Goal: Task Accomplishment & Management: Complete application form

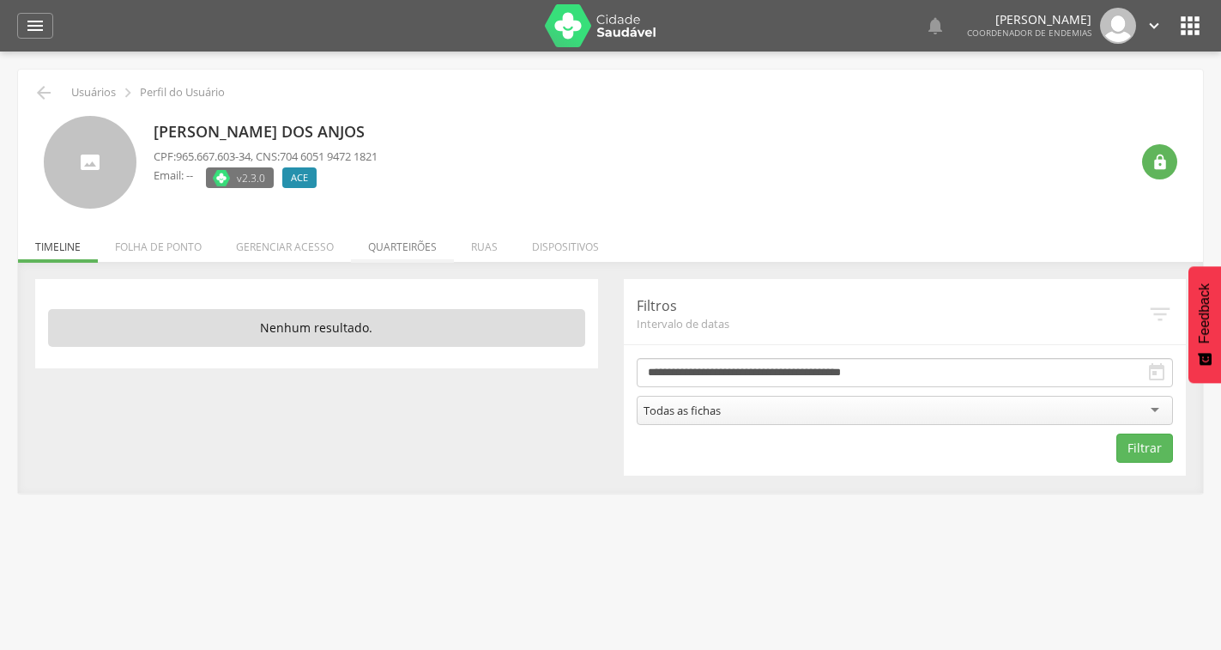
click at [393, 246] on li "Quarteirões" at bounding box center [402, 242] width 103 height 40
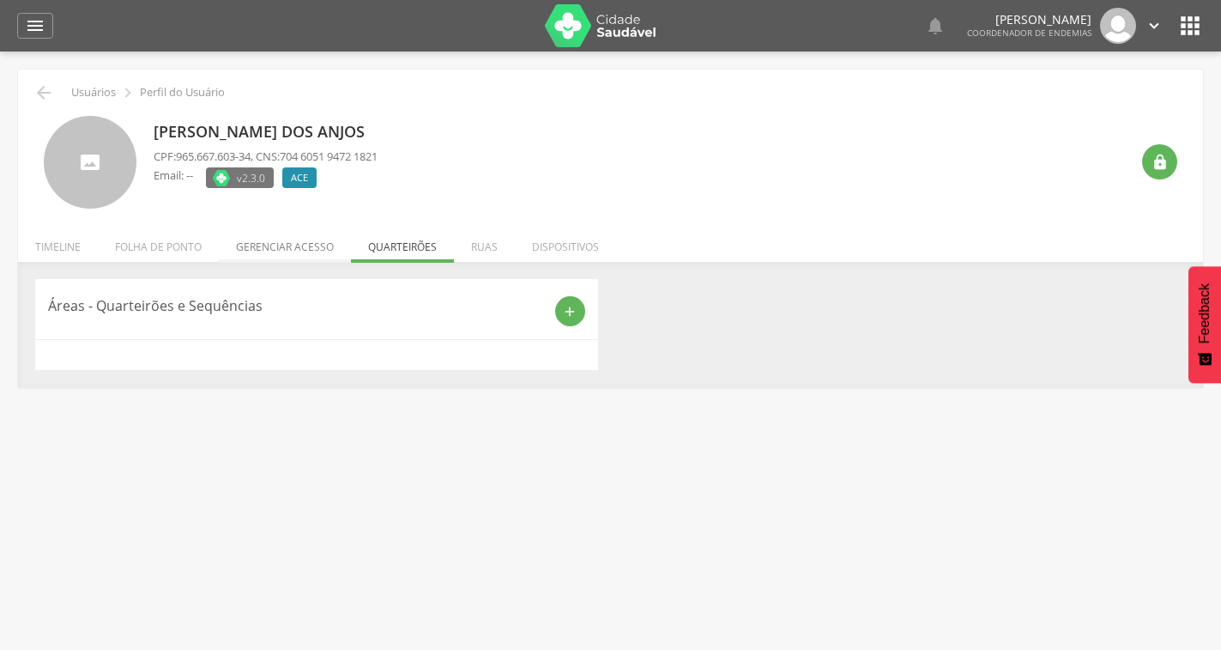
click at [317, 248] on li "Gerenciar acesso" at bounding box center [285, 242] width 132 height 40
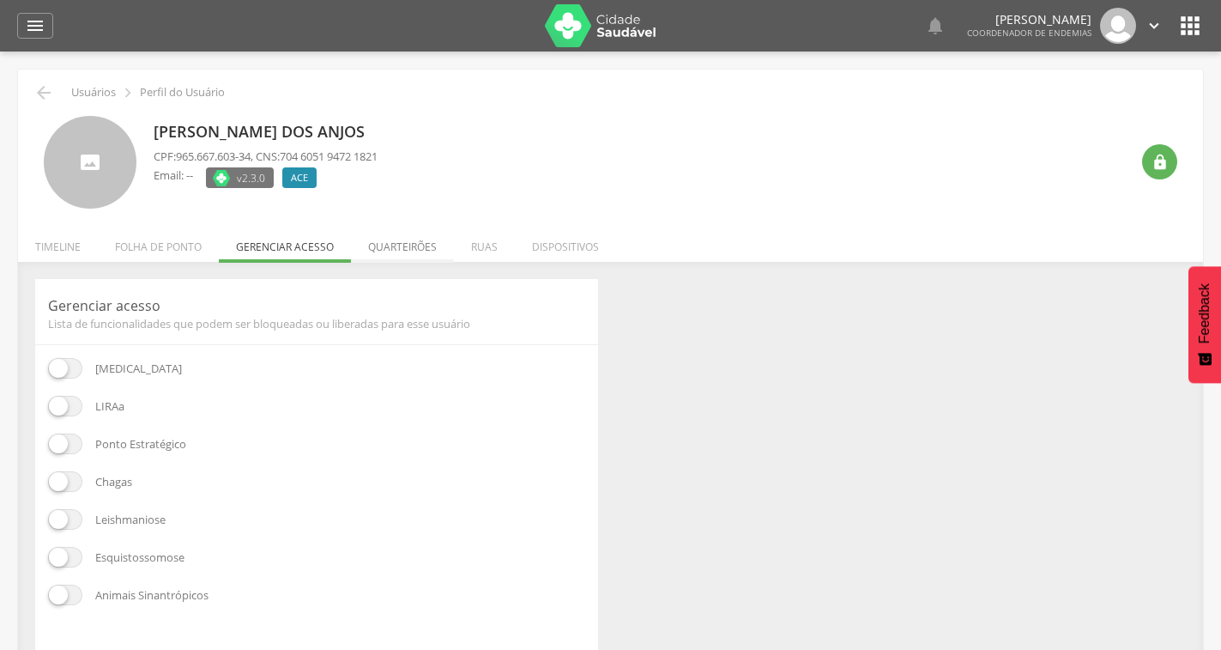
click at [399, 250] on li "Quarteirões" at bounding box center [402, 242] width 103 height 40
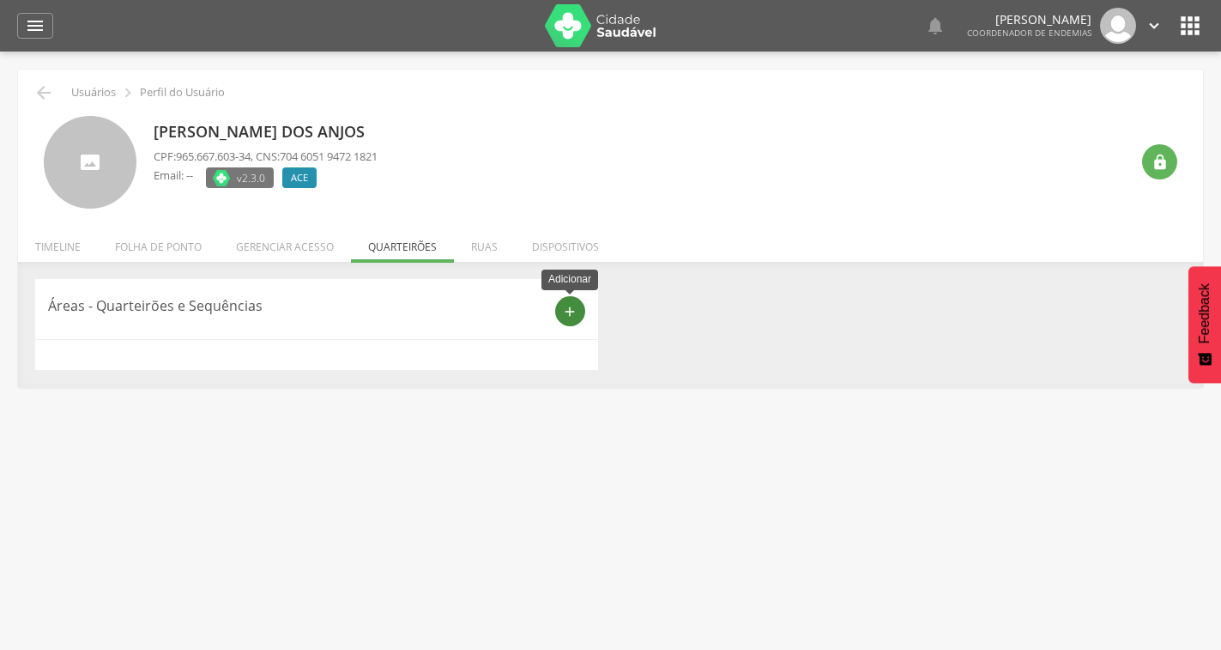
click at [568, 317] on icon "add" at bounding box center [569, 311] width 15 height 15
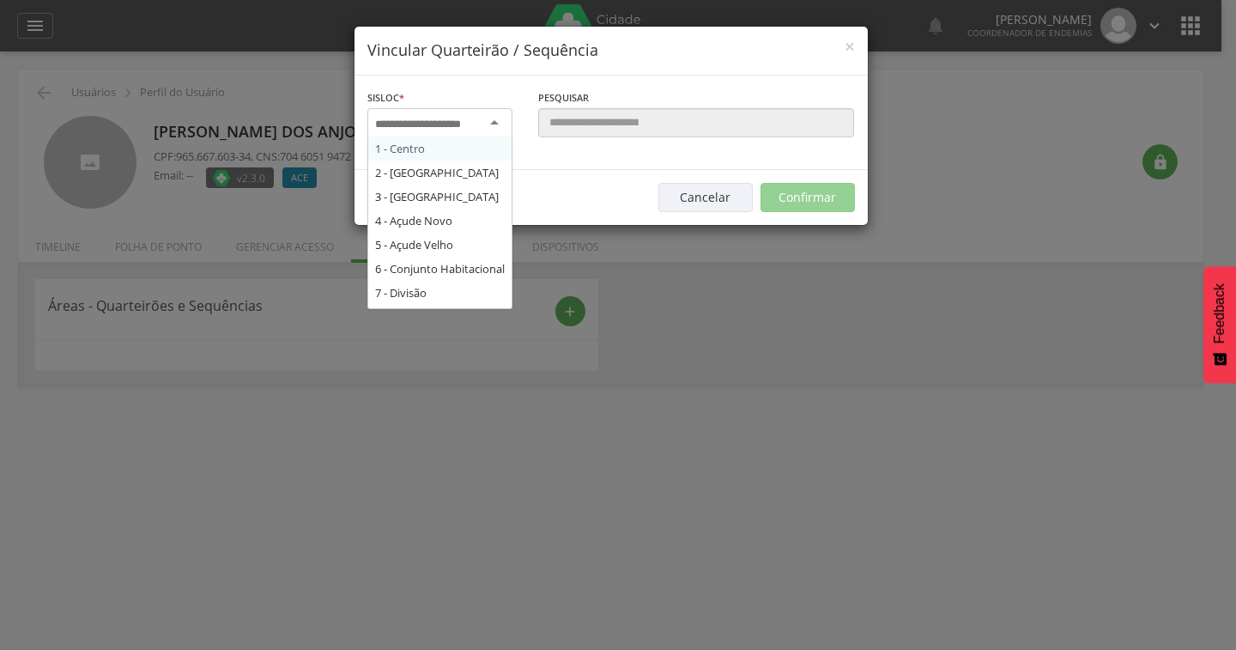
click at [488, 120] on div at bounding box center [439, 123] width 145 height 31
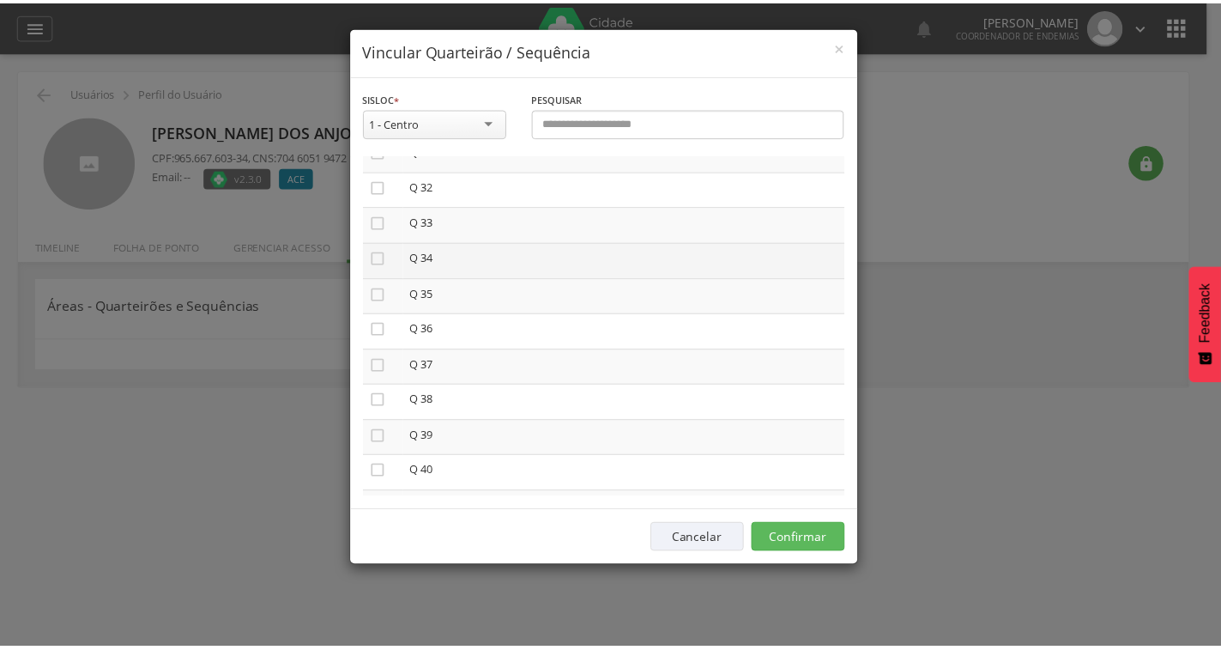
scroll to position [1116, 0]
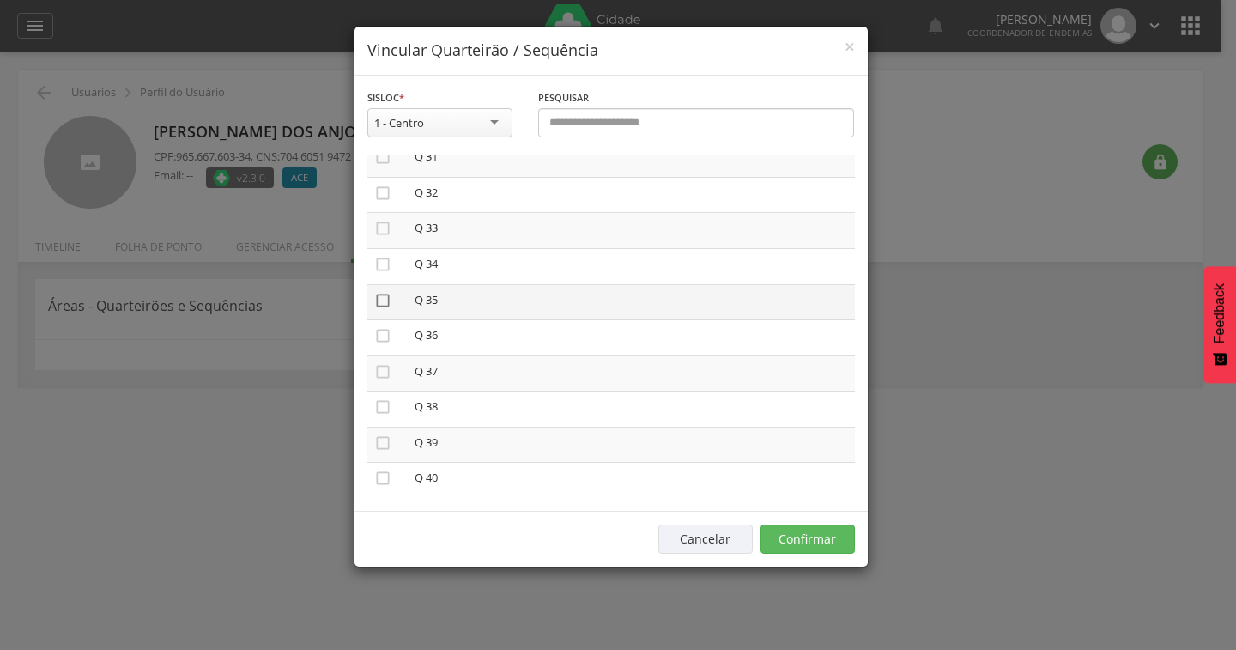
click at [380, 302] on icon "" at bounding box center [382, 300] width 17 height 17
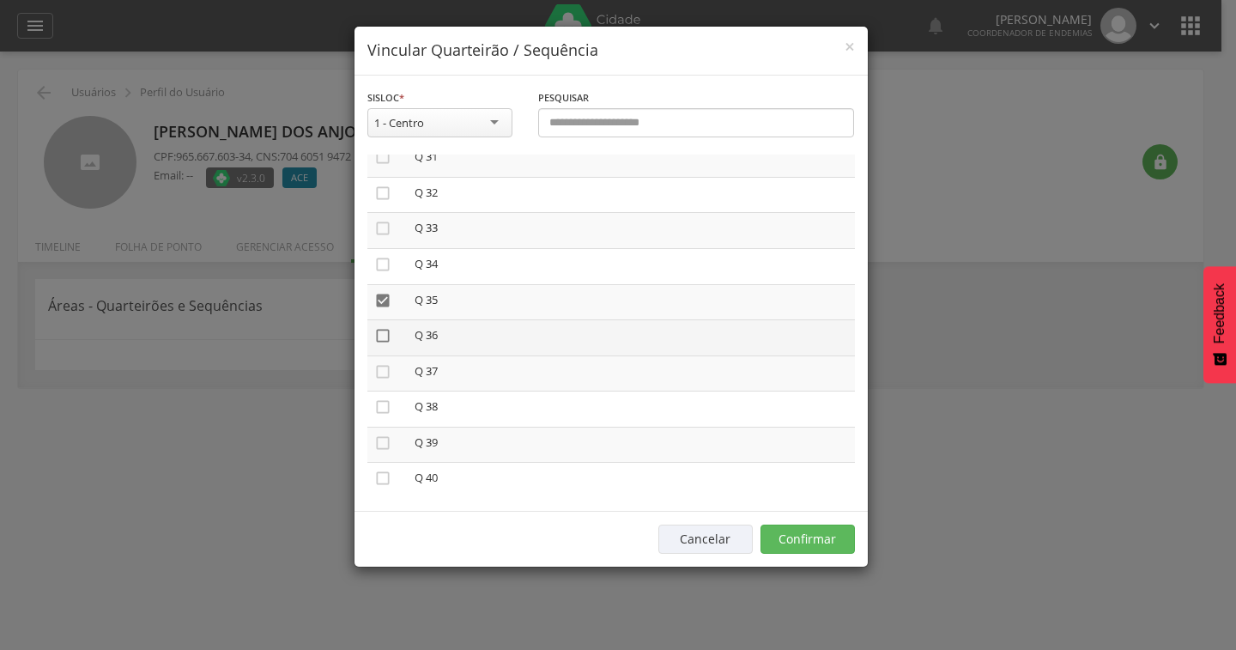
click at [381, 331] on icon "" at bounding box center [382, 335] width 17 height 17
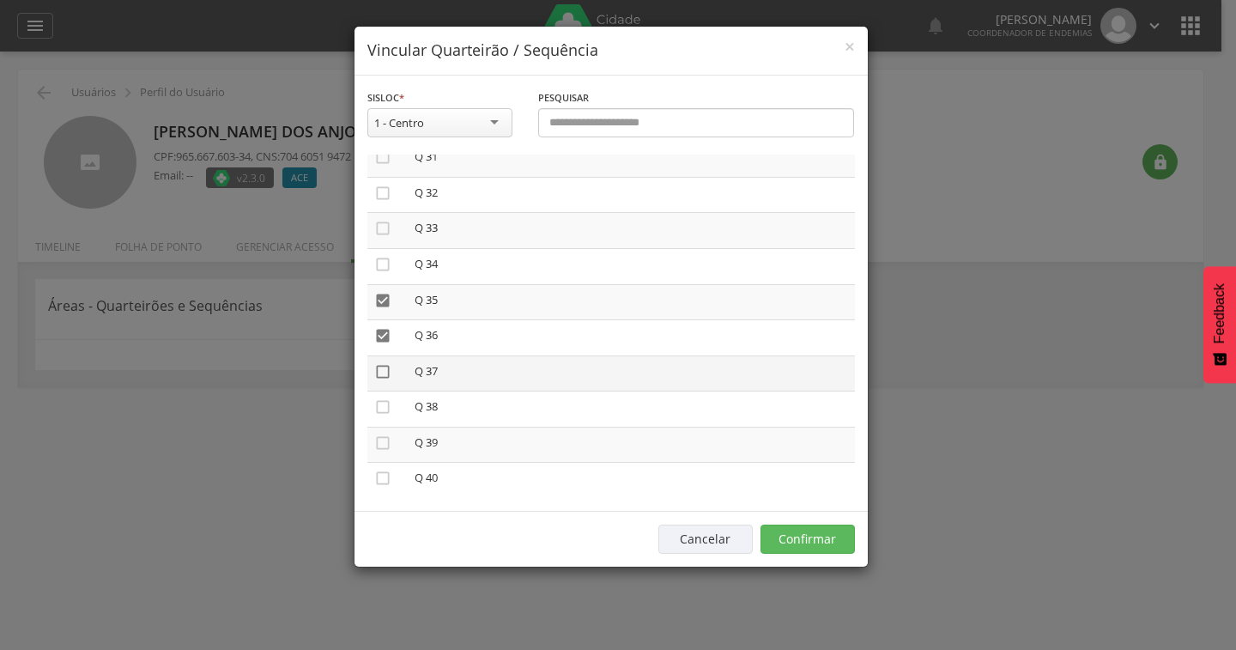
click at [390, 368] on icon "" at bounding box center [382, 371] width 17 height 17
click at [799, 538] on button "Confirmar" at bounding box center [808, 538] width 94 height 29
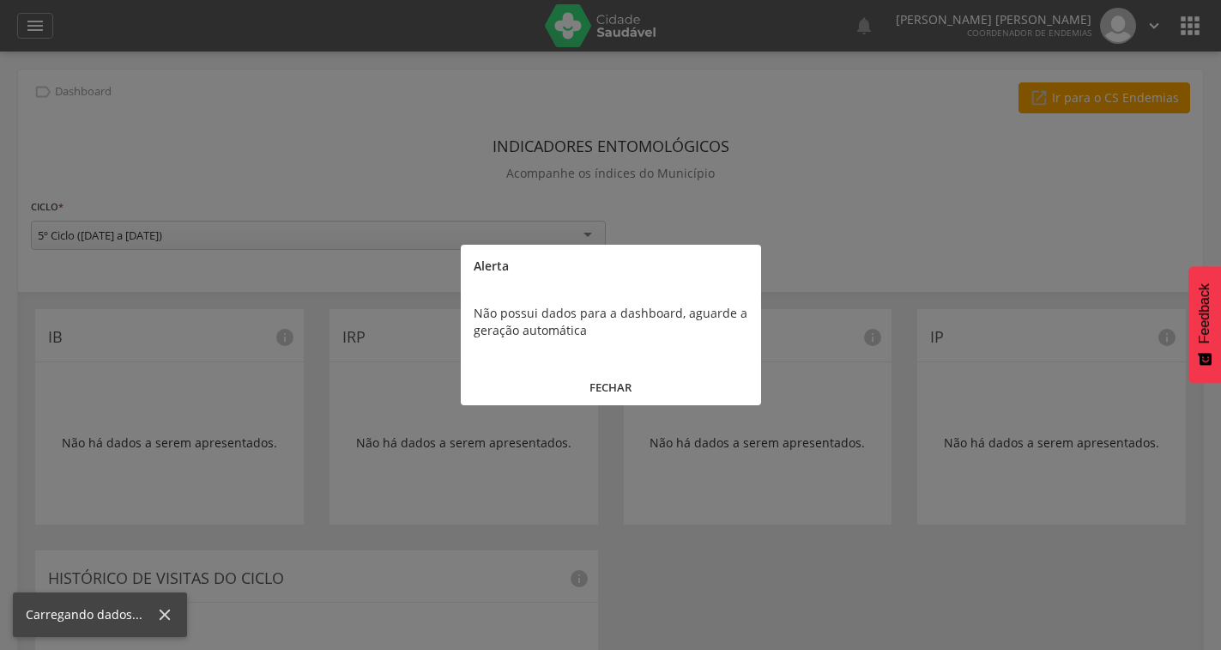
click at [635, 380] on button "FECHAR" at bounding box center [611, 387] width 300 height 37
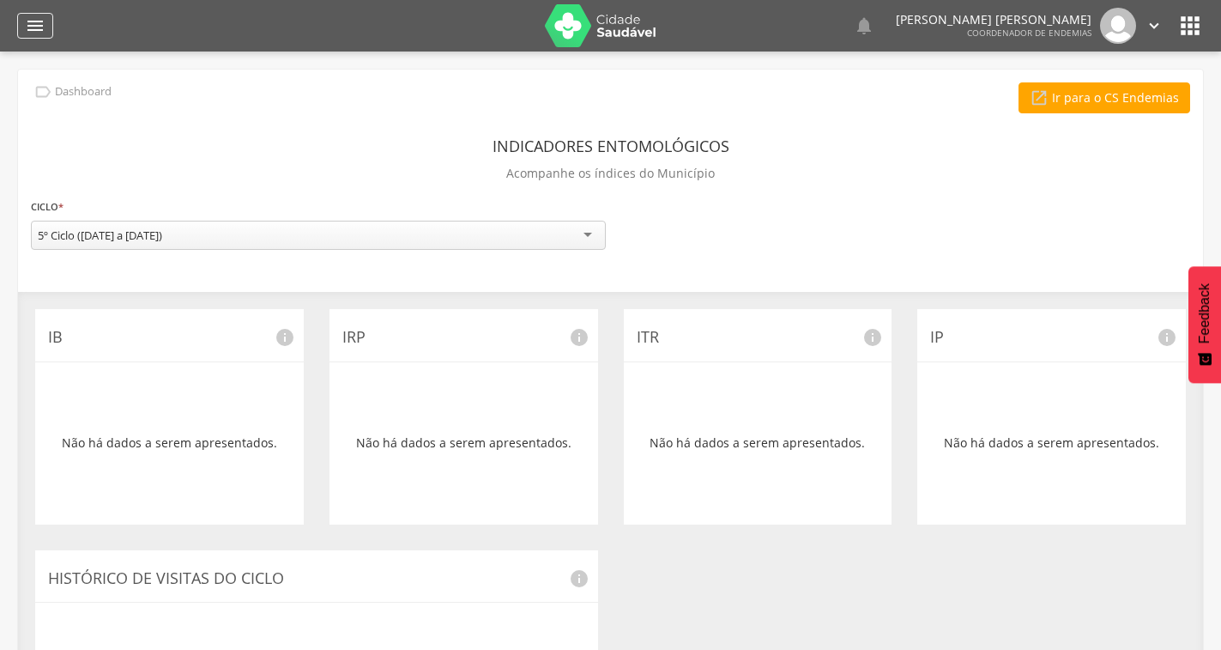
click at [38, 37] on div "" at bounding box center [35, 26] width 36 height 26
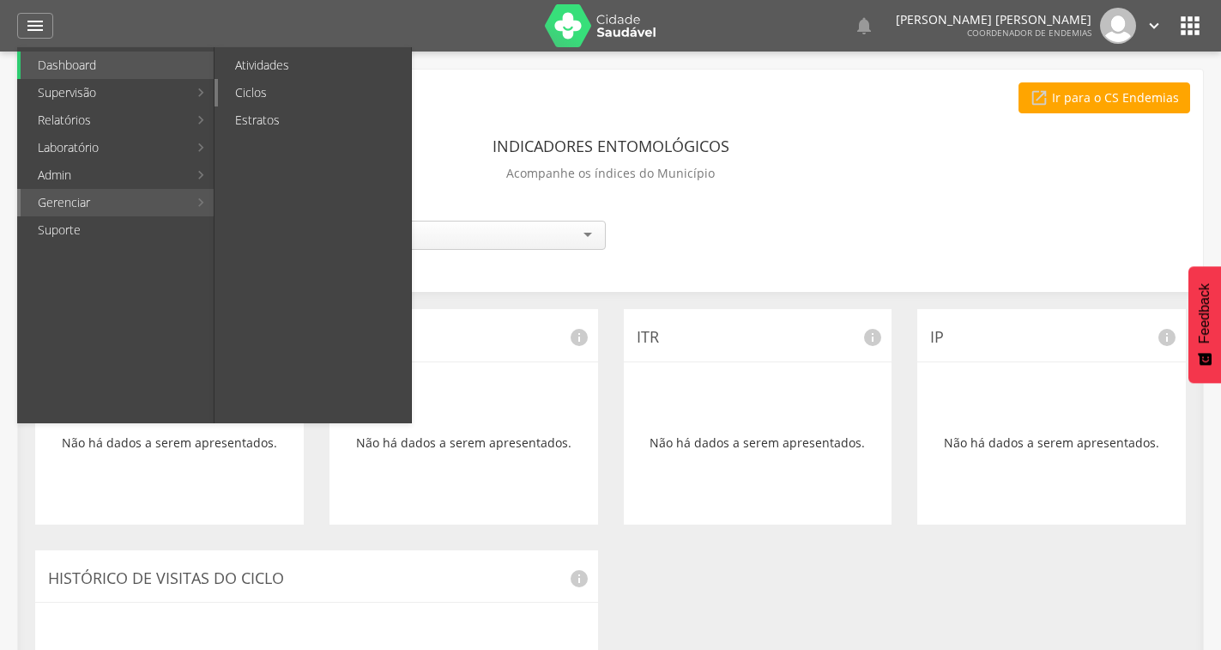
click at [276, 93] on link "Ciclos" at bounding box center [314, 92] width 193 height 27
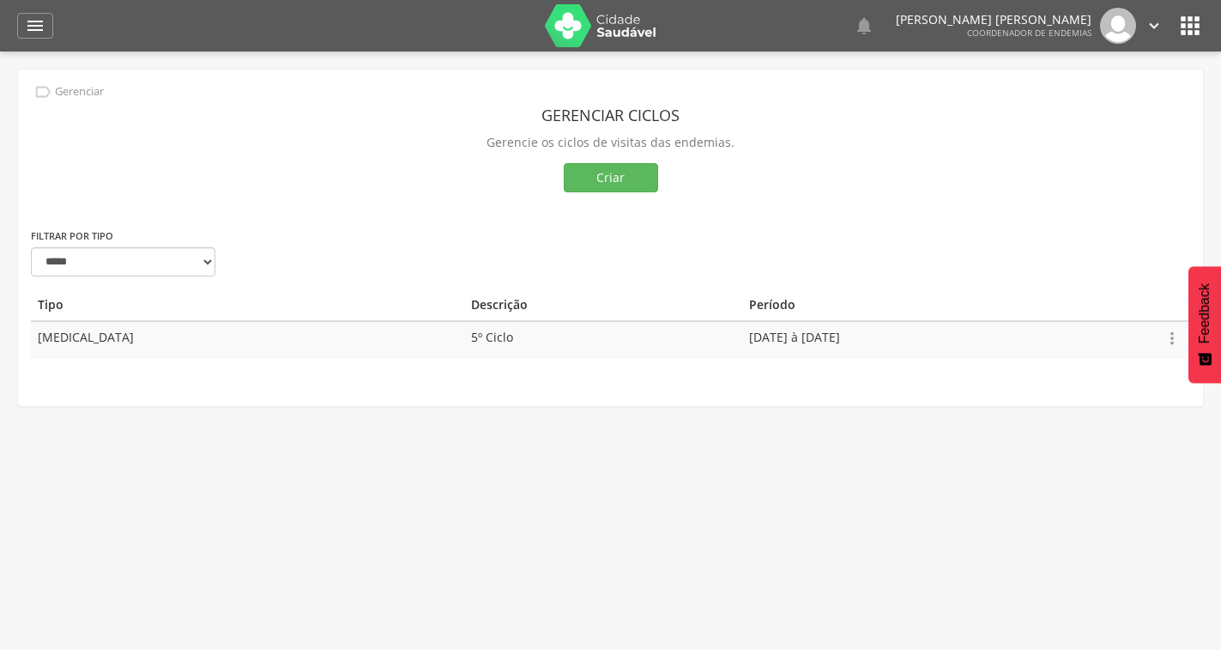
click at [1176, 340] on icon "" at bounding box center [1172, 338] width 19 height 19
click at [1116, 286] on link "Editar" at bounding box center [1114, 288] width 136 height 21
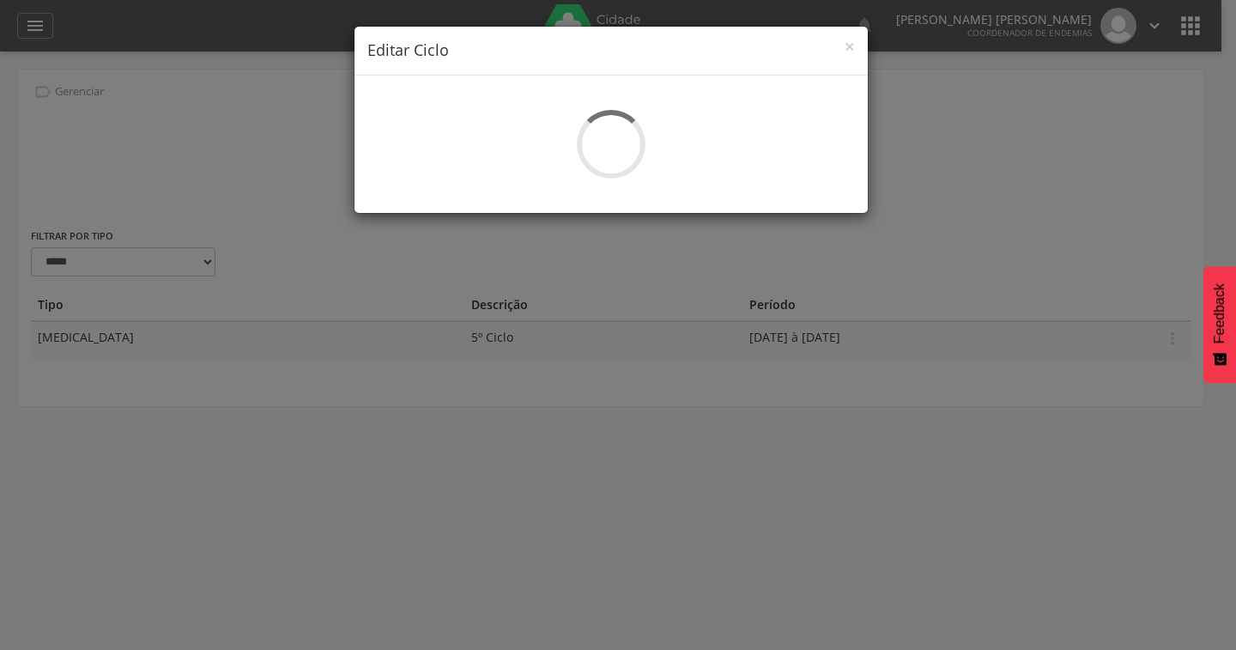
select select "*"
type input "********"
type input "**********"
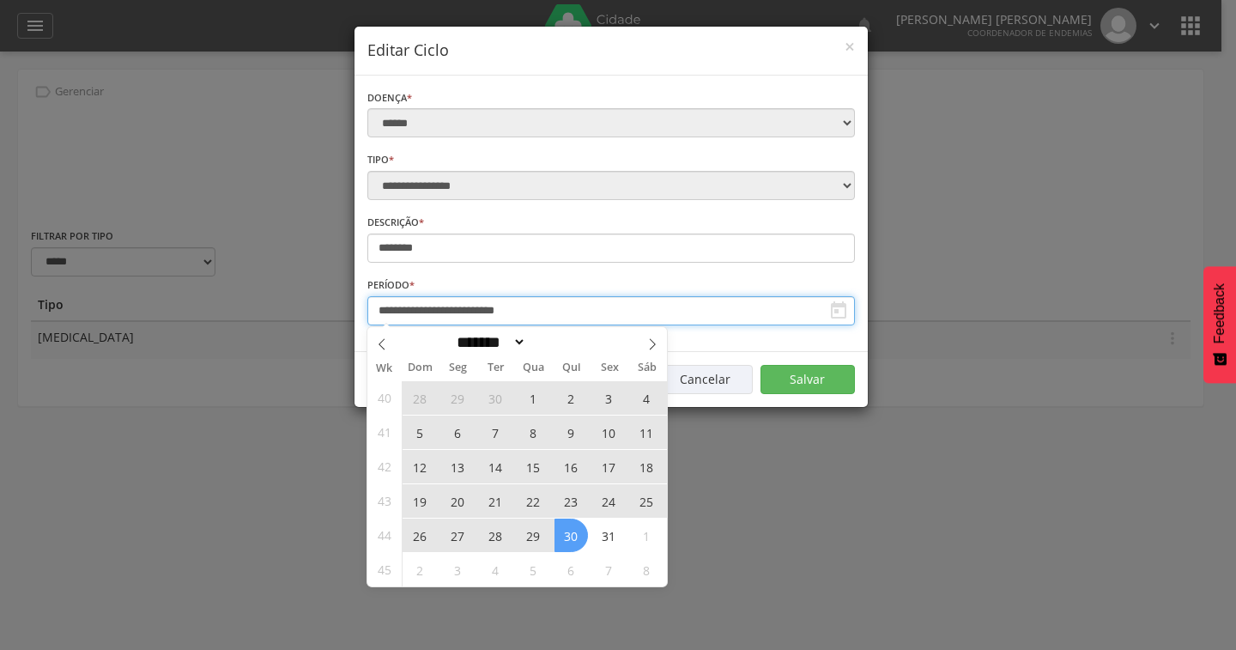
click at [424, 308] on input "**********" at bounding box center [611, 310] width 488 height 29
click at [380, 338] on icon at bounding box center [382, 344] width 12 height 12
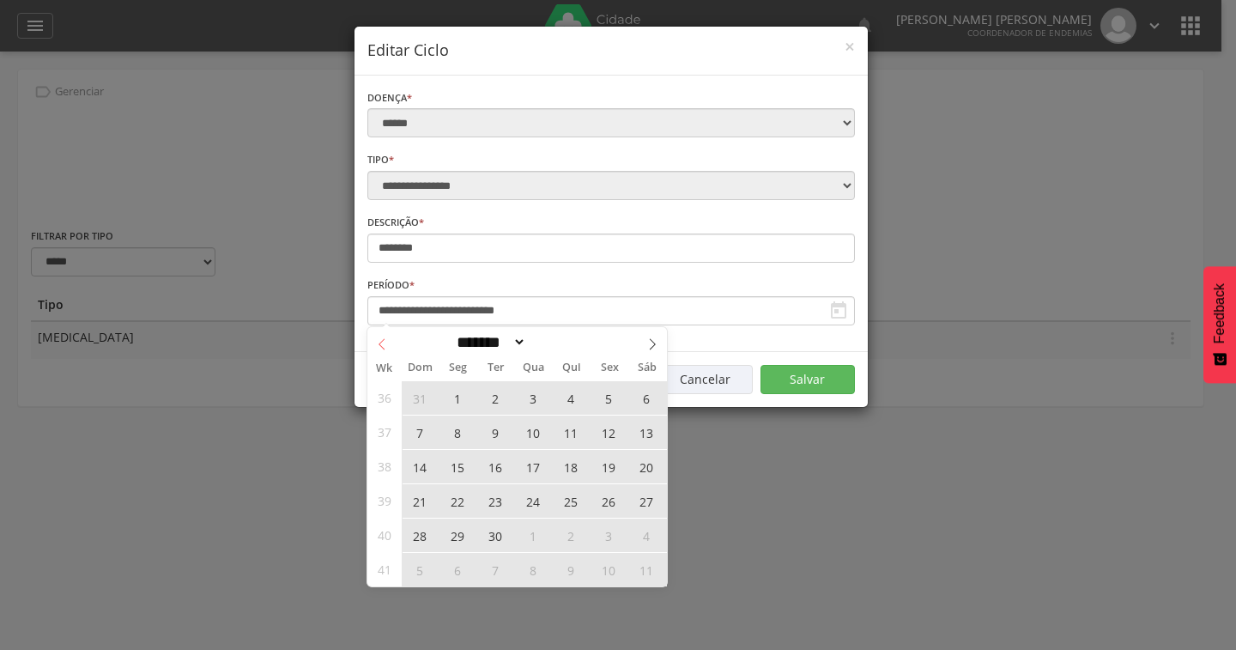
click at [380, 338] on icon at bounding box center [382, 344] width 12 height 12
select select "*"
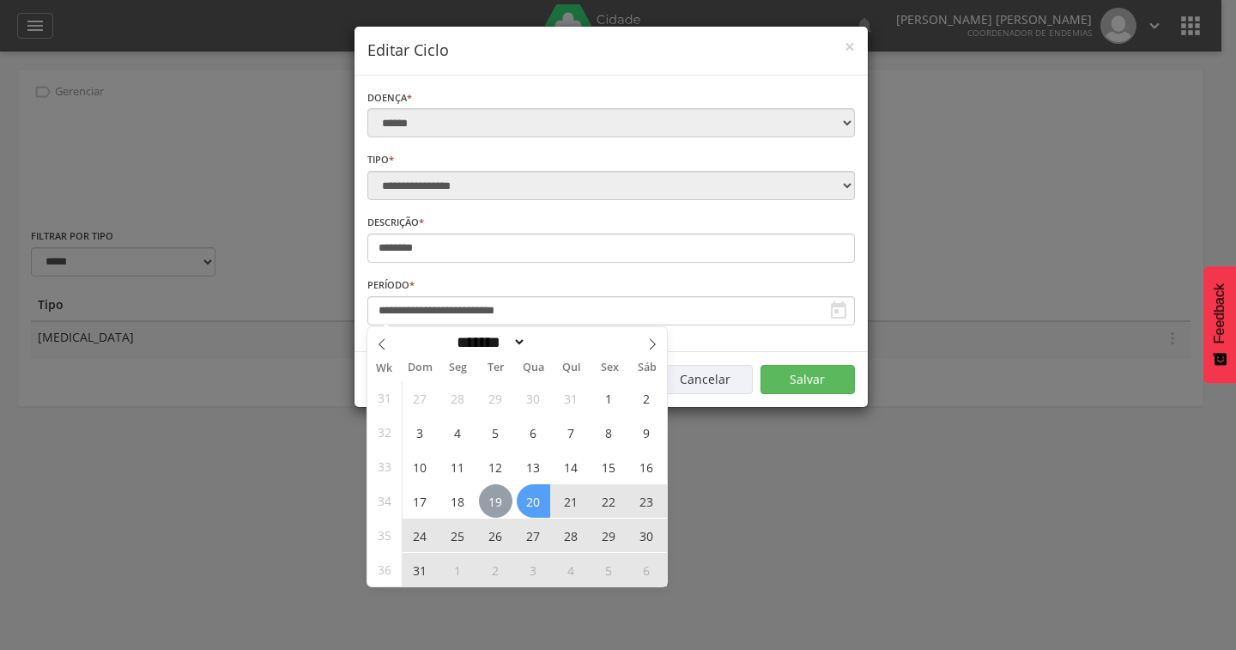
click at [500, 505] on span "19" at bounding box center [495, 500] width 33 height 33
type input "**********"
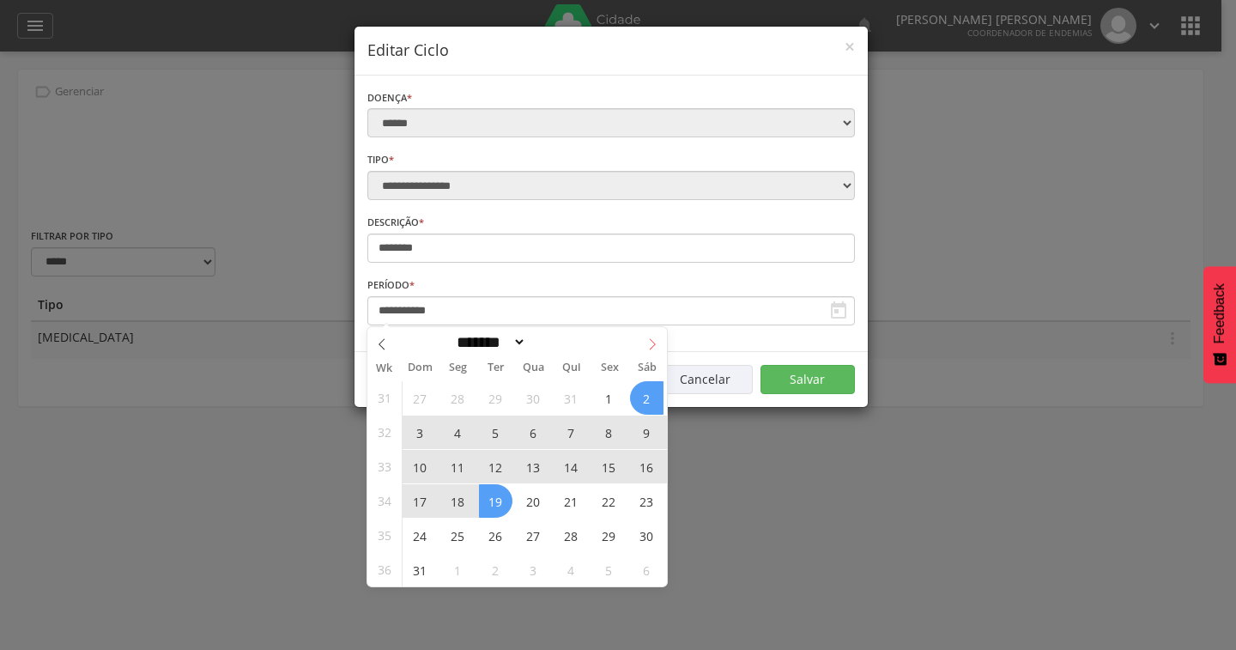
click at [647, 336] on span at bounding box center [652, 341] width 29 height 29
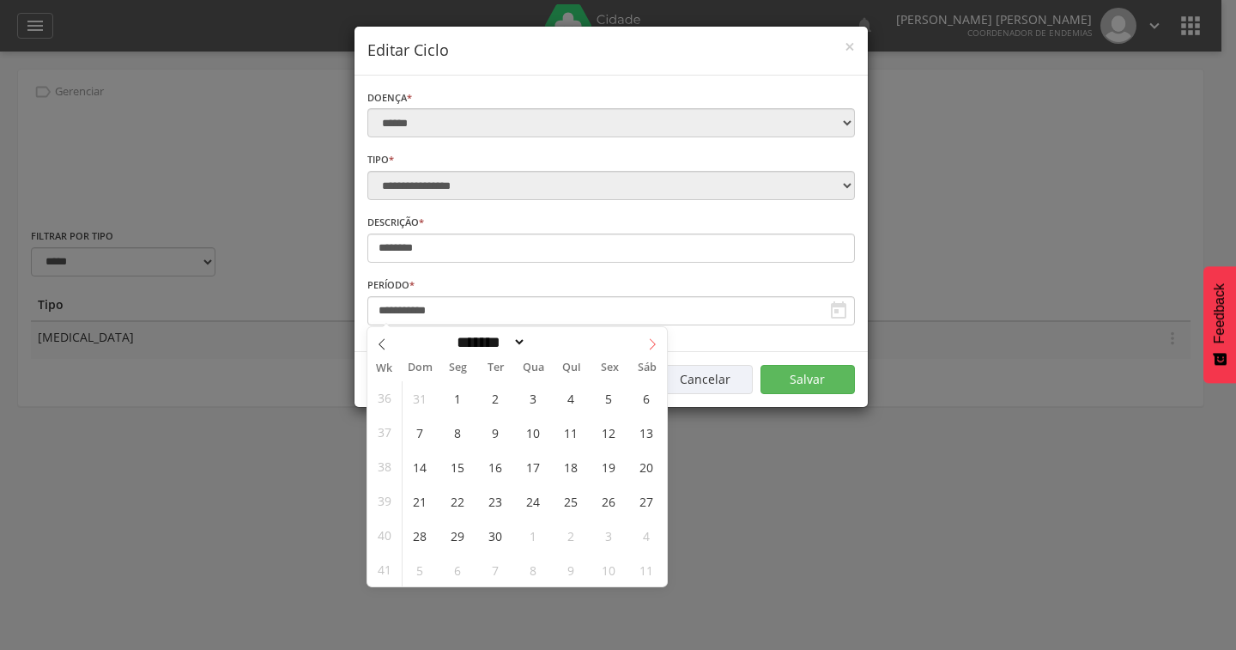
click at [647, 339] on icon at bounding box center [652, 344] width 12 height 12
select select "*"
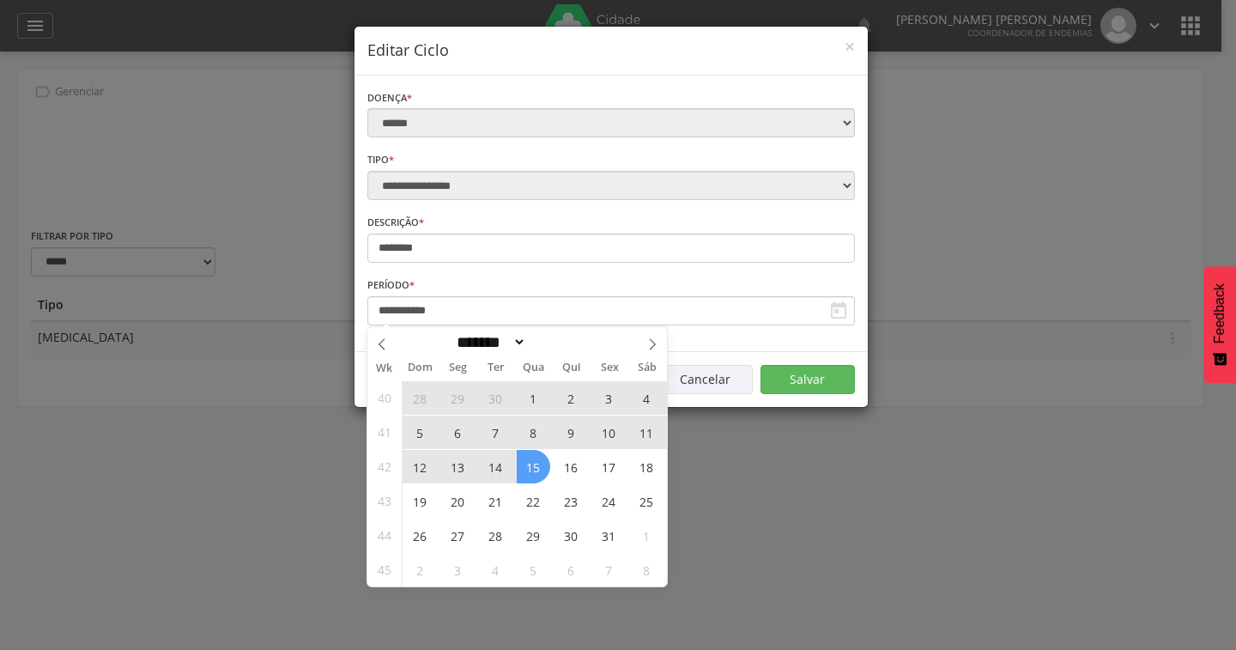
click at [533, 471] on span "15" at bounding box center [533, 466] width 33 height 33
type input "**********"
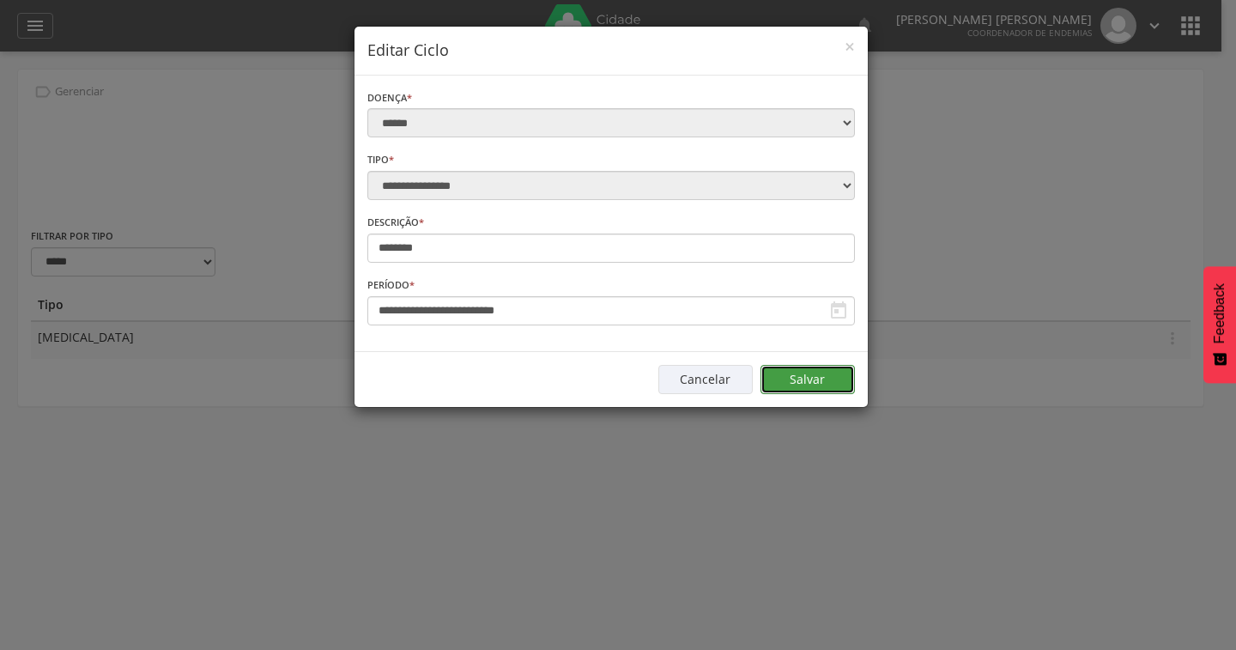
click at [811, 381] on button "Salvar" at bounding box center [808, 379] width 94 height 29
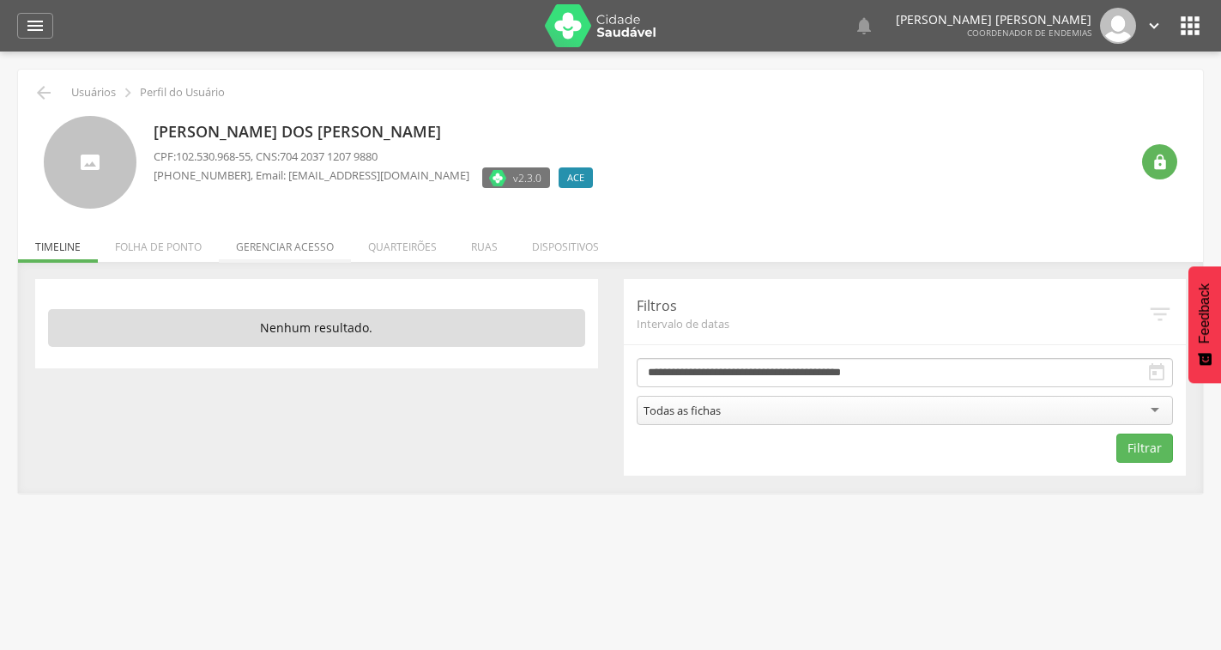
click at [314, 240] on li "Gerenciar acesso" at bounding box center [285, 242] width 132 height 40
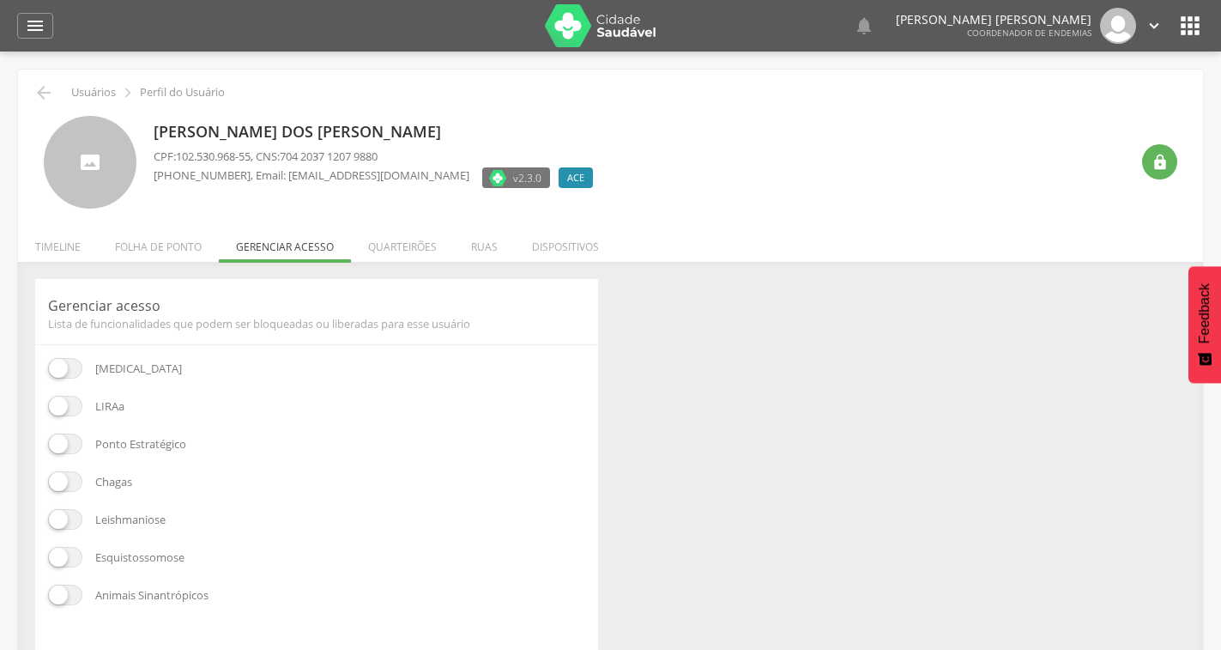
click at [60, 372] on span at bounding box center [65, 368] width 34 height 21
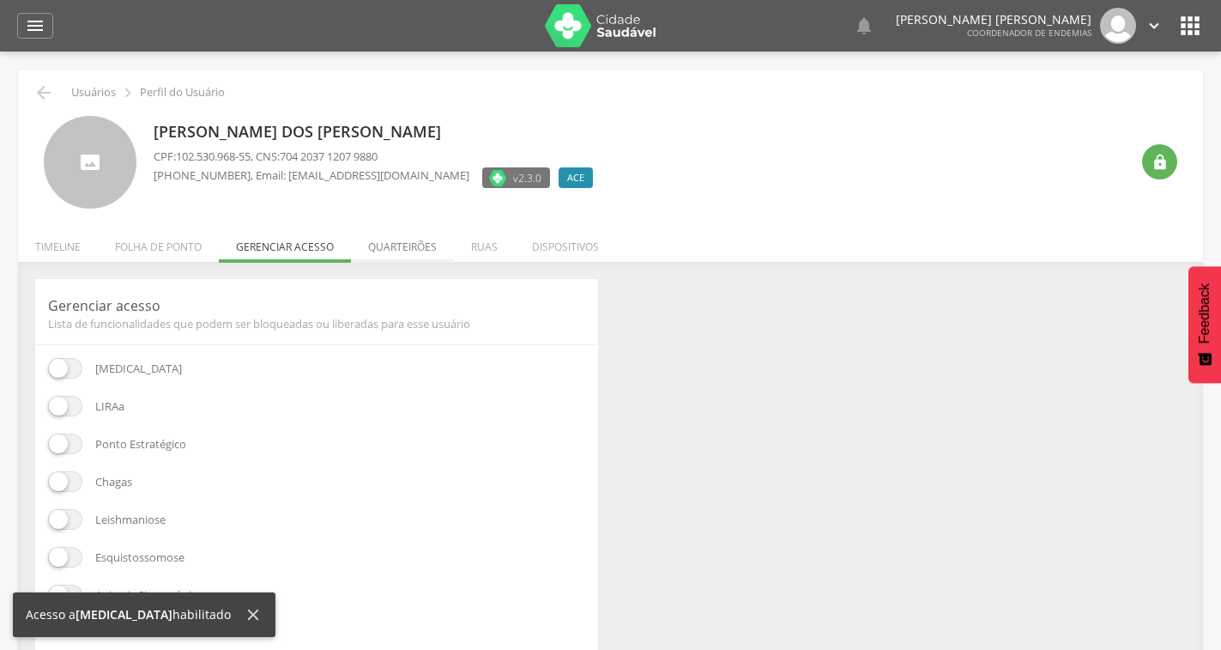
click at [421, 246] on li "Quarteirões" at bounding box center [402, 242] width 103 height 40
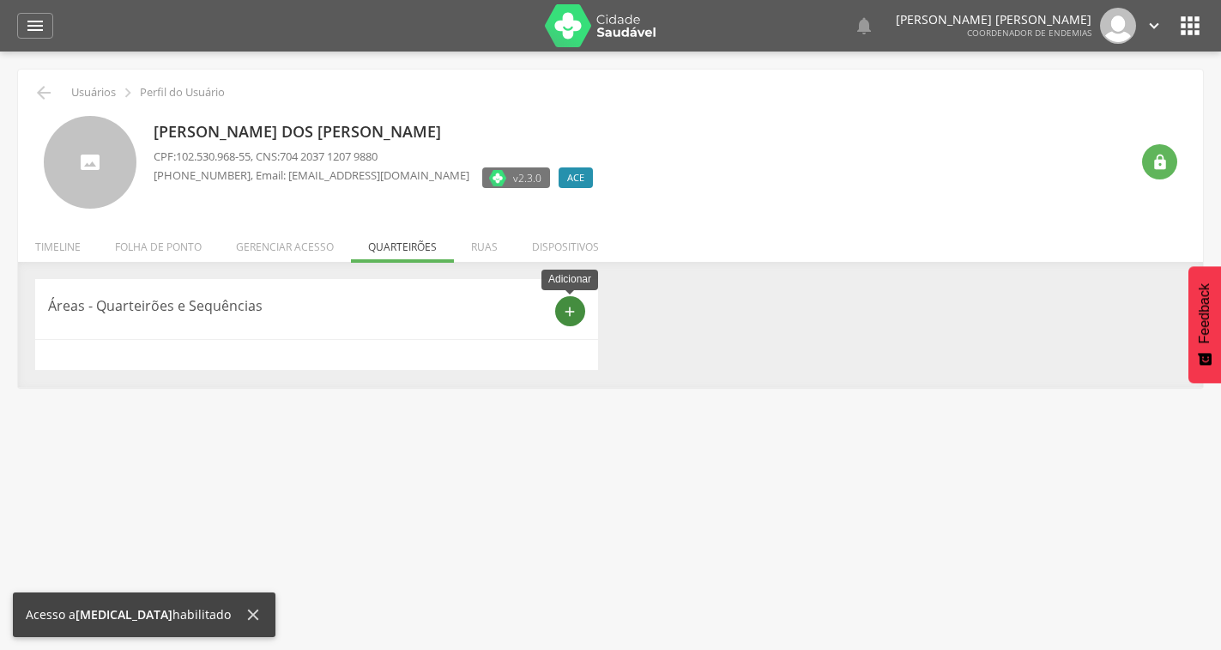
click at [578, 308] on div "add" at bounding box center [570, 311] width 30 height 30
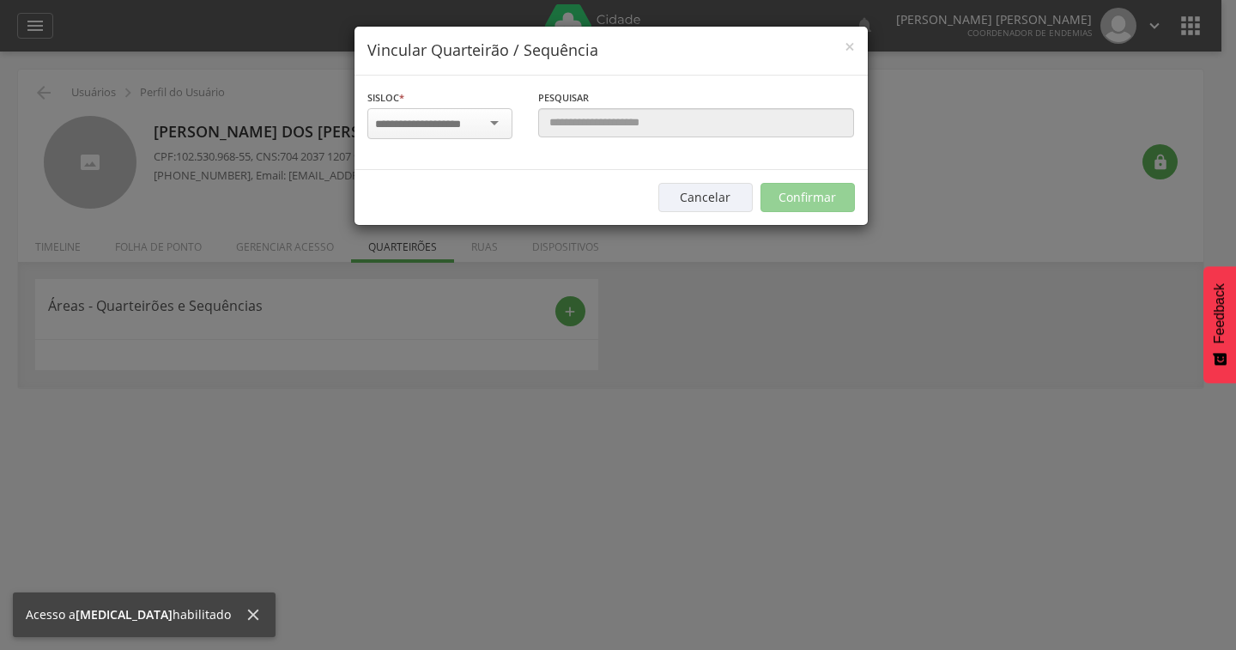
click at [494, 129] on div at bounding box center [439, 123] width 145 height 31
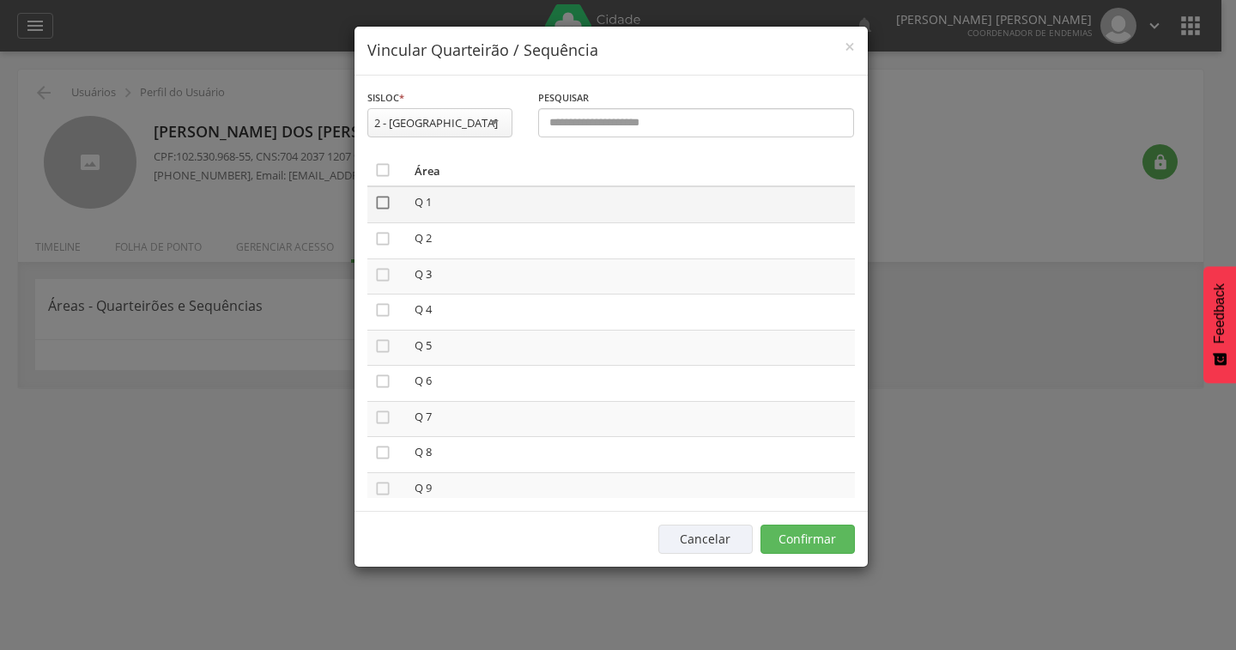
click at [380, 203] on icon "" at bounding box center [382, 202] width 17 height 17
click at [383, 246] on icon "" at bounding box center [382, 238] width 17 height 17
click at [387, 277] on icon "" at bounding box center [382, 274] width 17 height 17
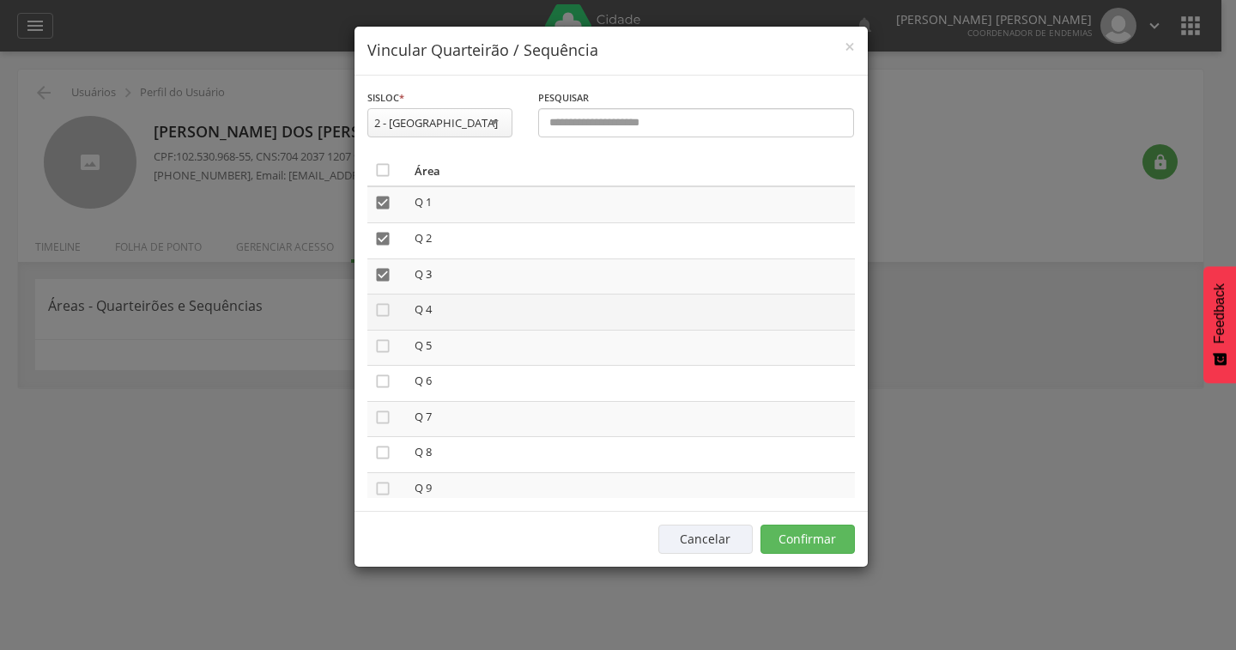
click at [377, 319] on td "" at bounding box center [387, 312] width 40 height 36
click at [386, 307] on icon "" at bounding box center [382, 309] width 17 height 17
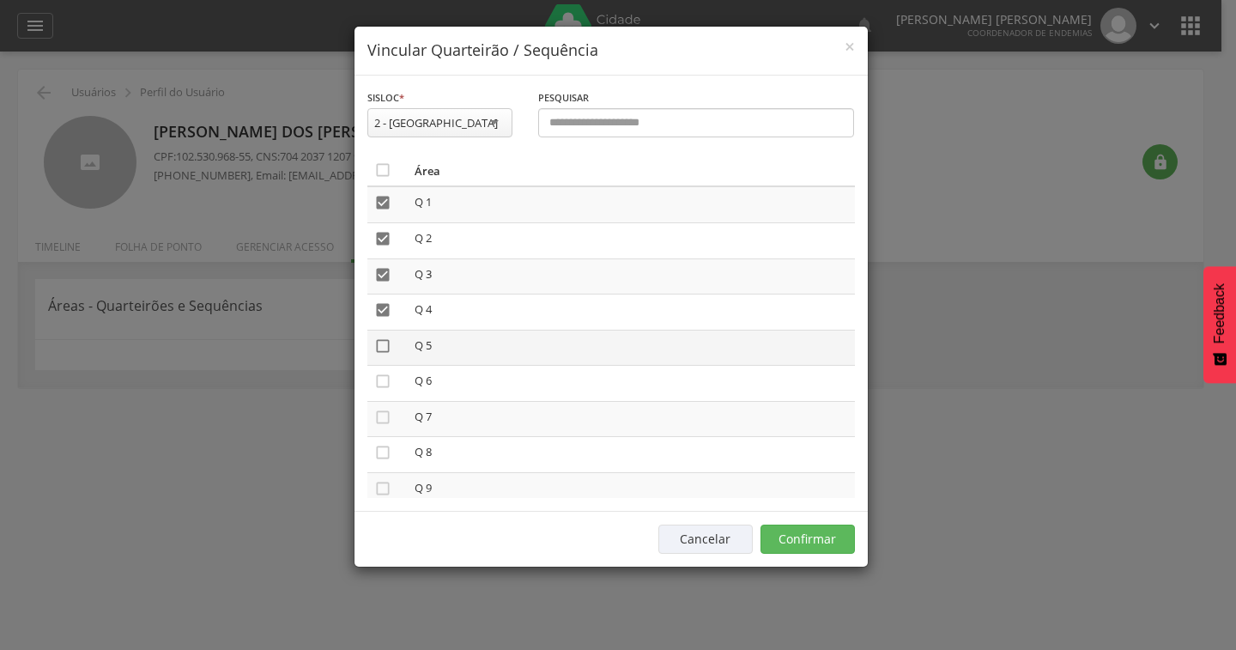
click at [382, 348] on icon "" at bounding box center [382, 345] width 17 height 17
click at [383, 376] on icon "" at bounding box center [382, 381] width 17 height 17
click at [377, 417] on icon "" at bounding box center [382, 417] width 17 height 17
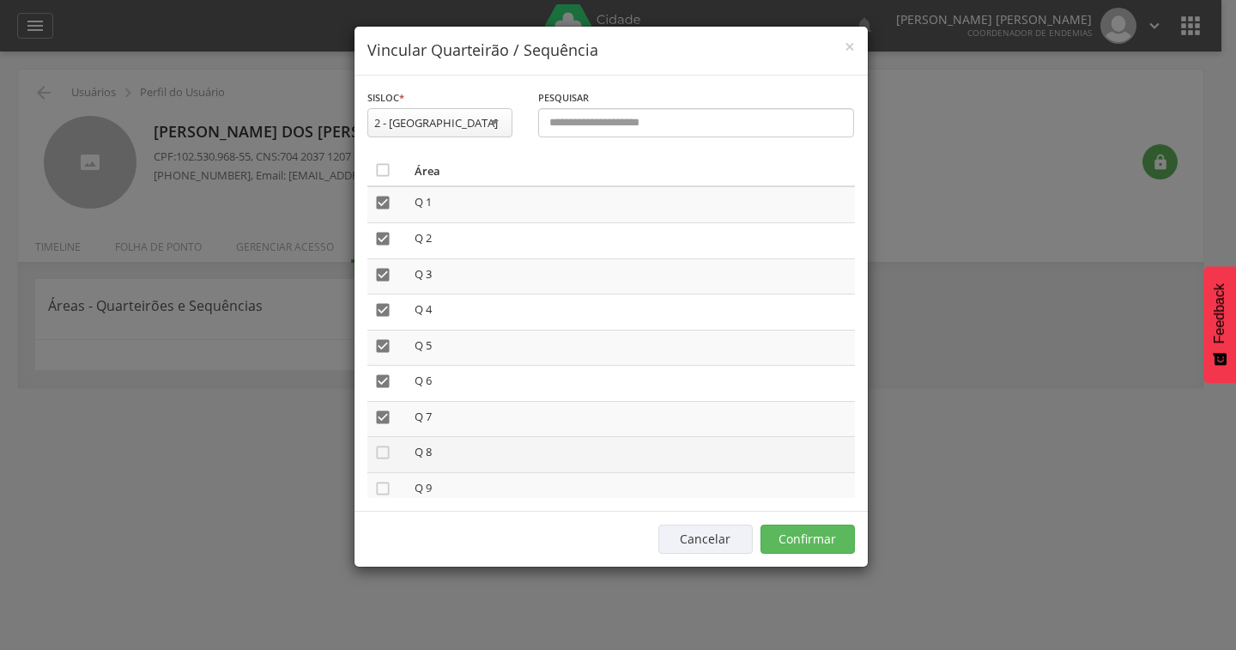
click at [379, 441] on td "" at bounding box center [387, 455] width 40 height 36
click at [379, 447] on icon "" at bounding box center [382, 452] width 17 height 17
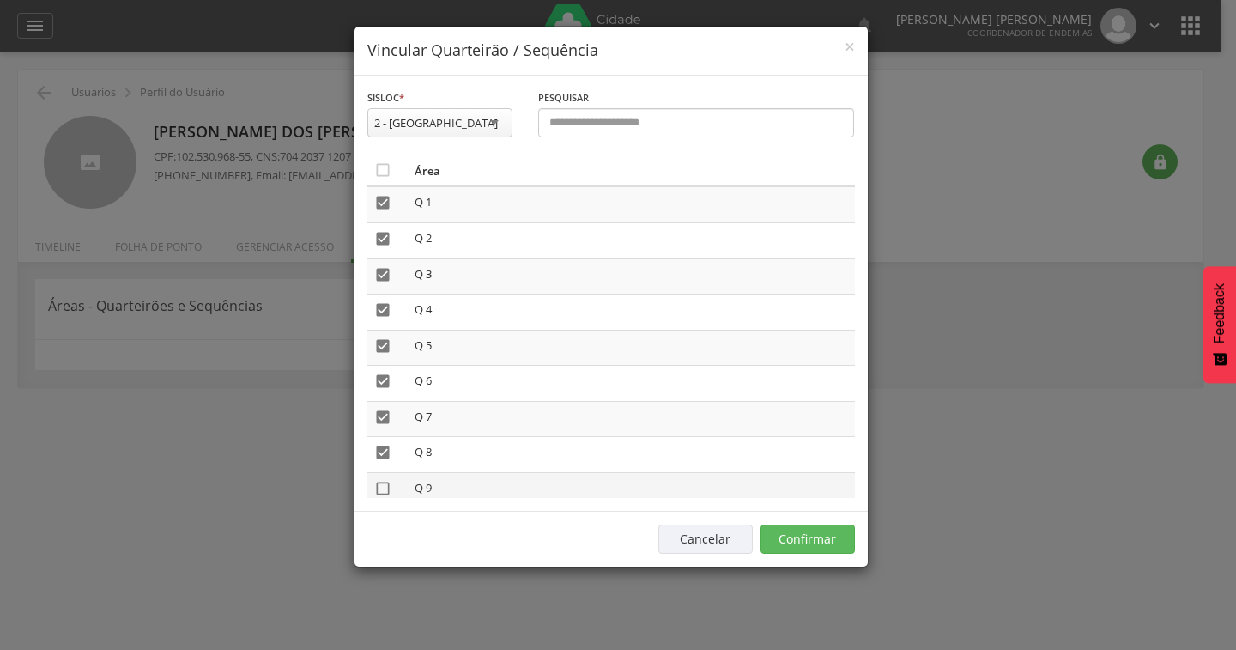
click at [378, 488] on icon "" at bounding box center [382, 488] width 17 height 17
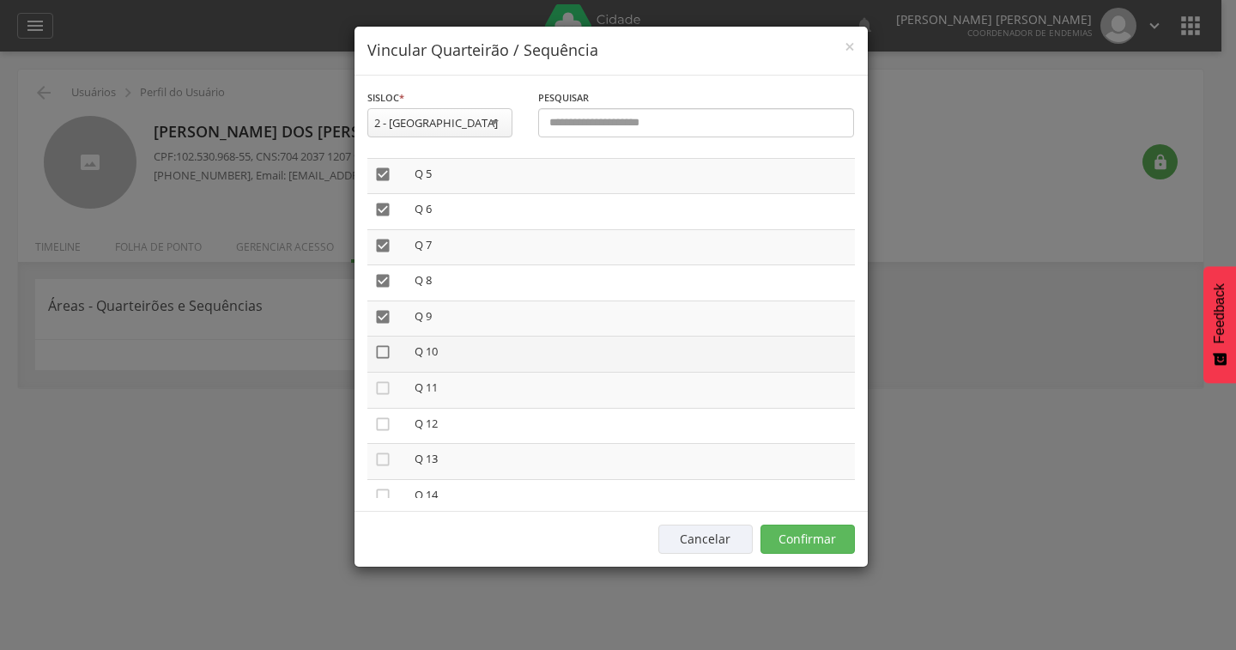
click at [377, 354] on icon "" at bounding box center [382, 351] width 17 height 17
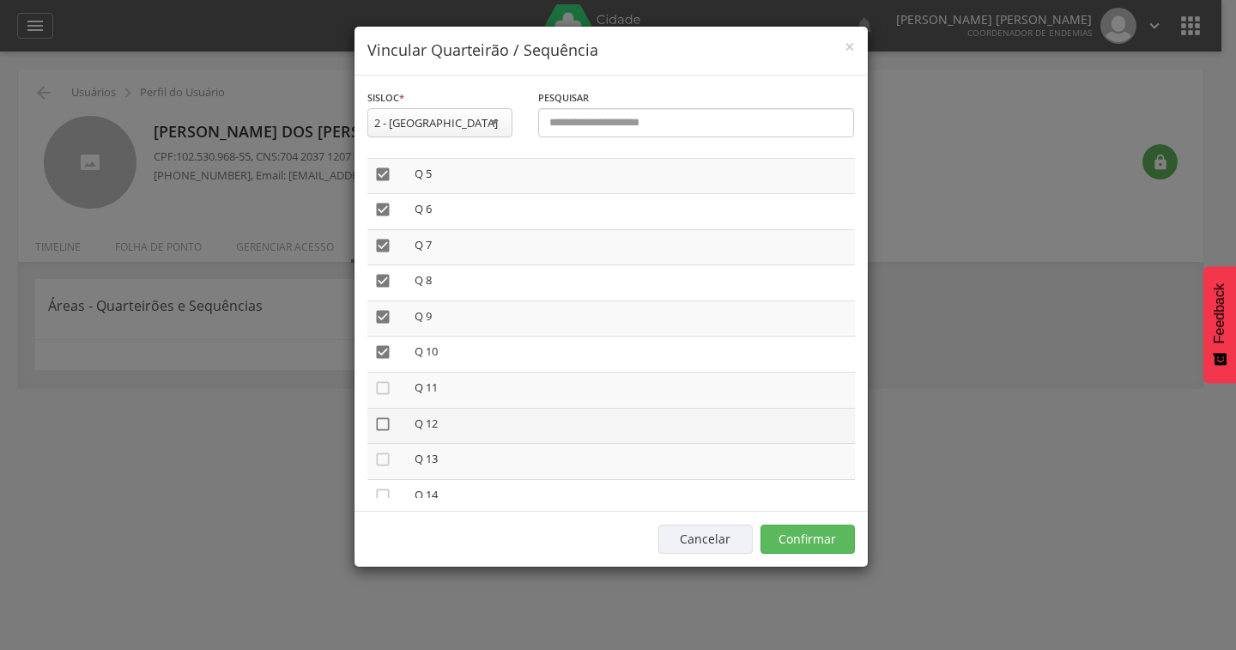
click at [383, 427] on icon "" at bounding box center [382, 423] width 17 height 17
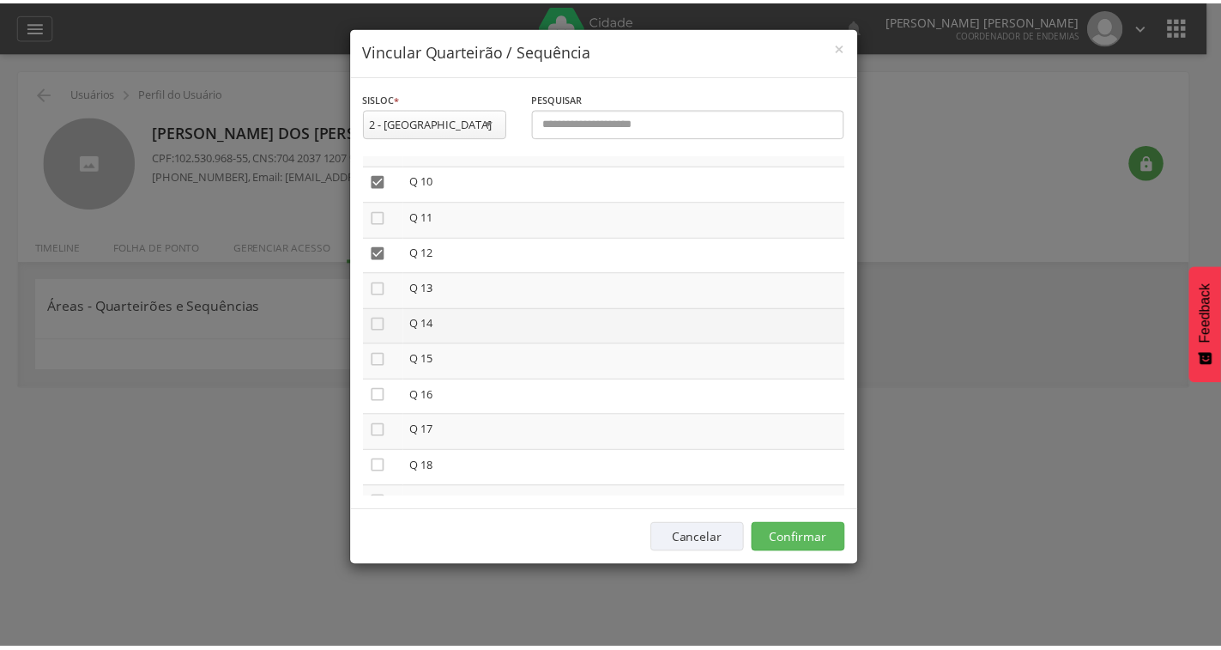
scroll to position [455, 0]
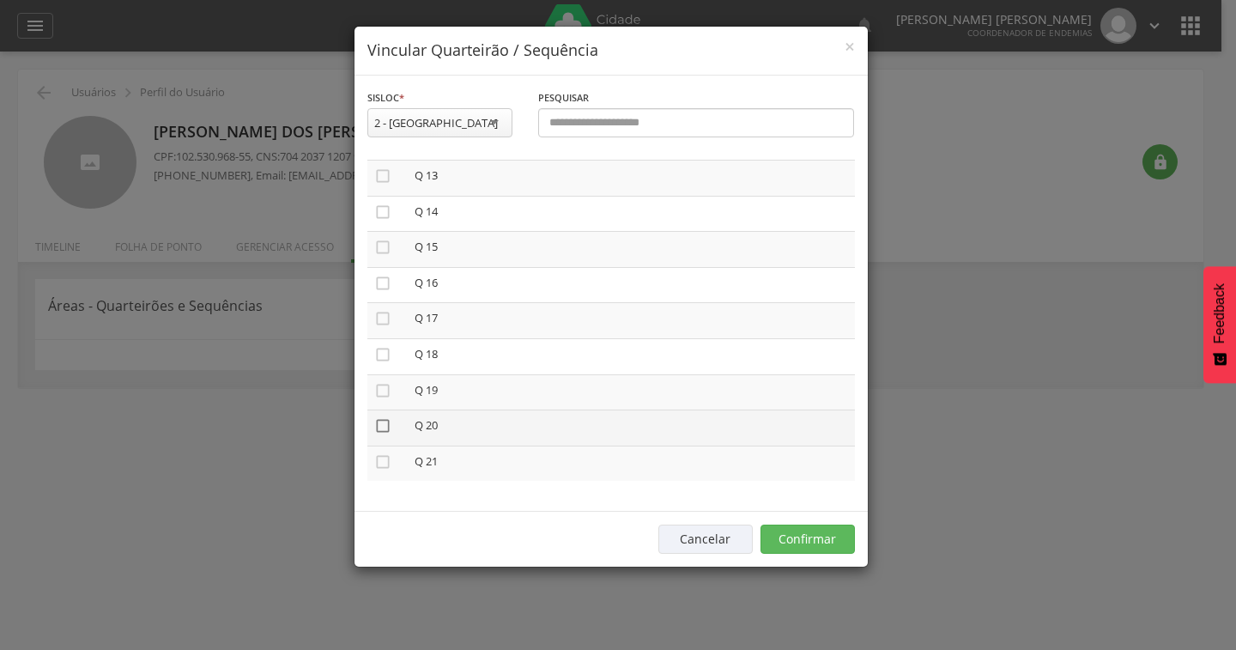
click at [385, 426] on icon "" at bounding box center [382, 425] width 17 height 17
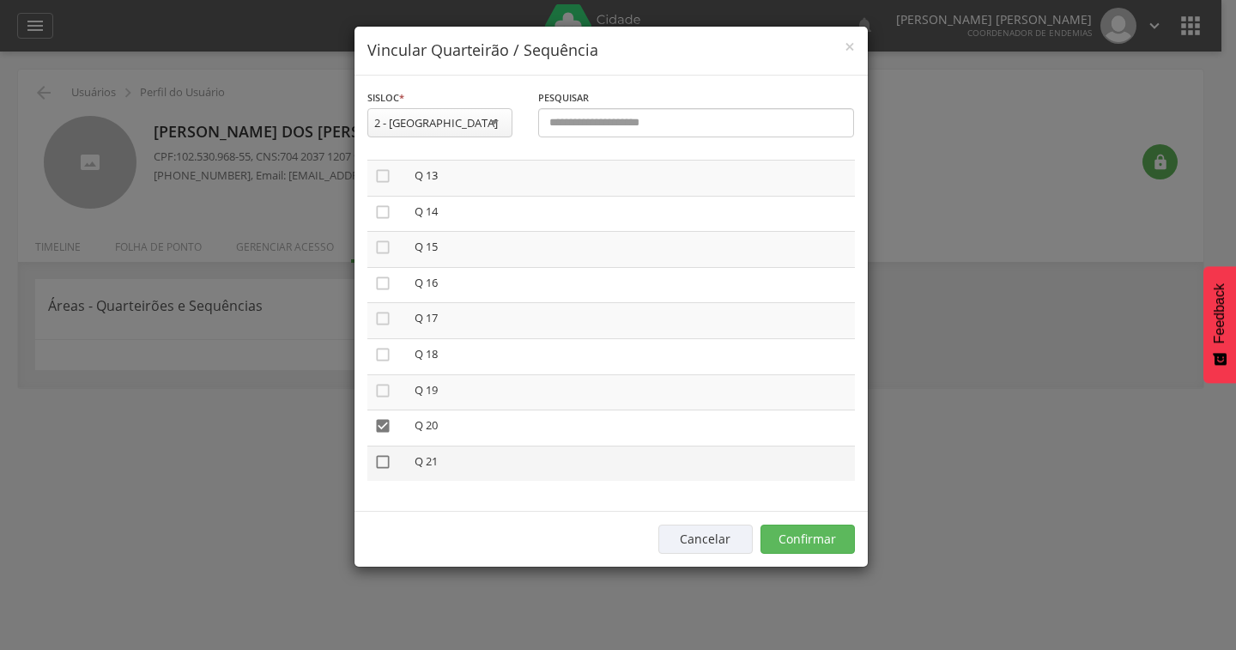
click at [375, 469] on icon "" at bounding box center [382, 461] width 17 height 17
click at [809, 549] on button "Confirmar" at bounding box center [808, 538] width 94 height 29
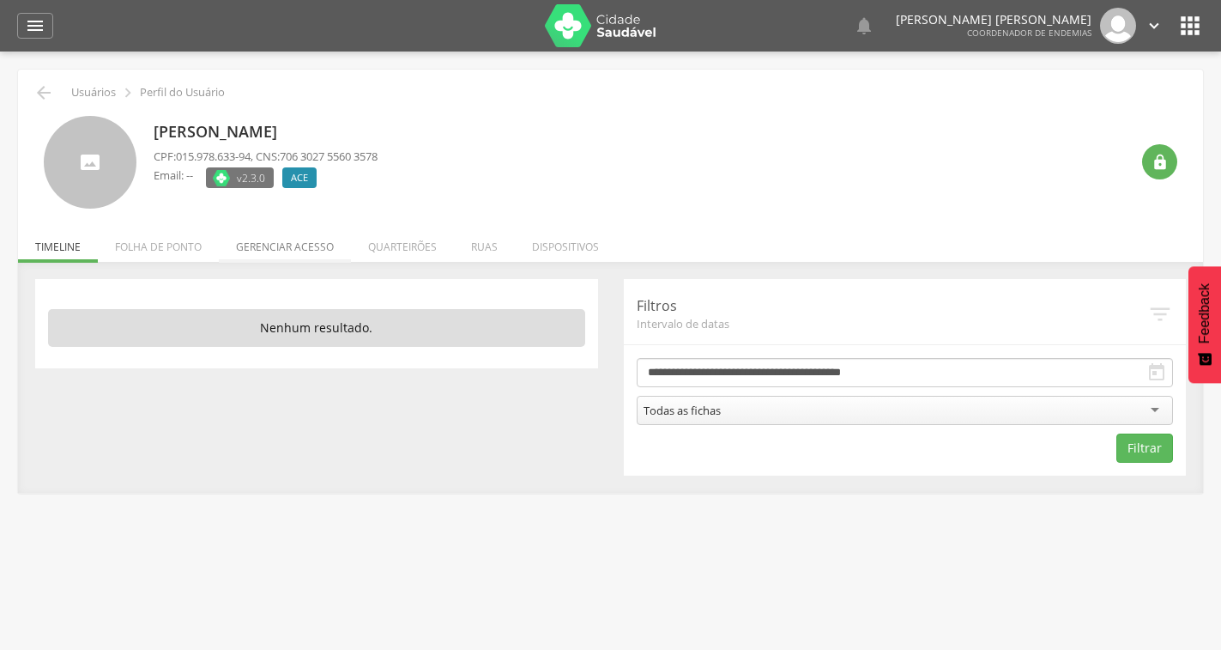
click at [330, 245] on li "Gerenciar acesso" at bounding box center [285, 242] width 132 height 40
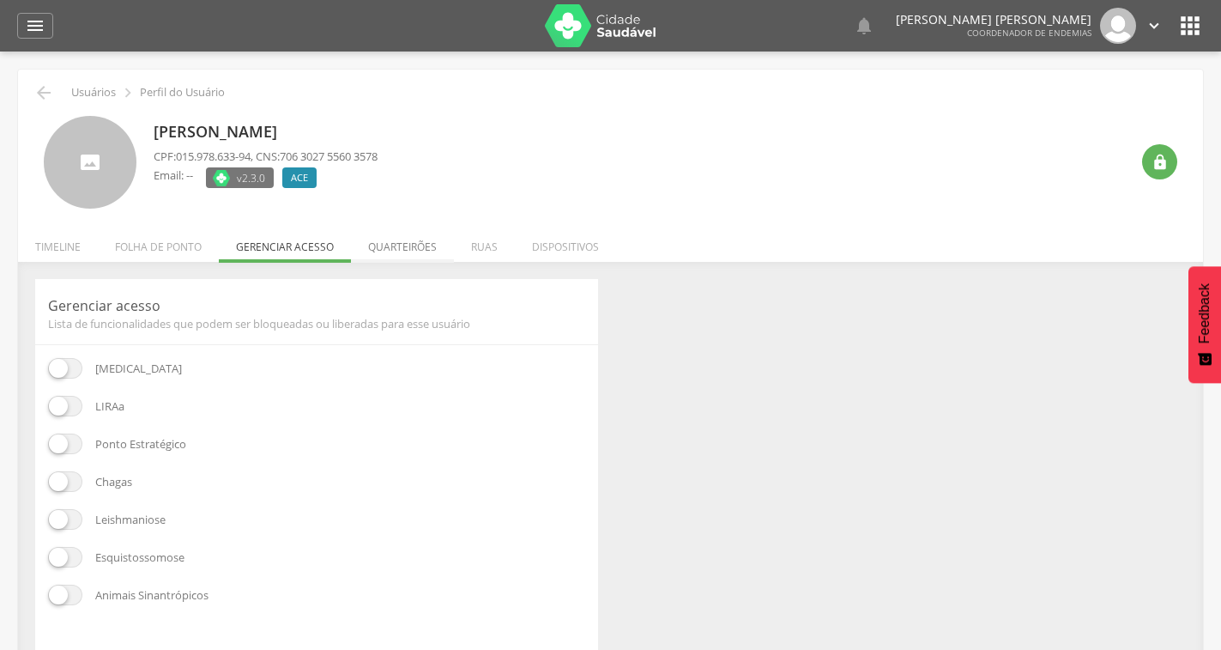
click at [419, 244] on li "Quarteirões" at bounding box center [402, 242] width 103 height 40
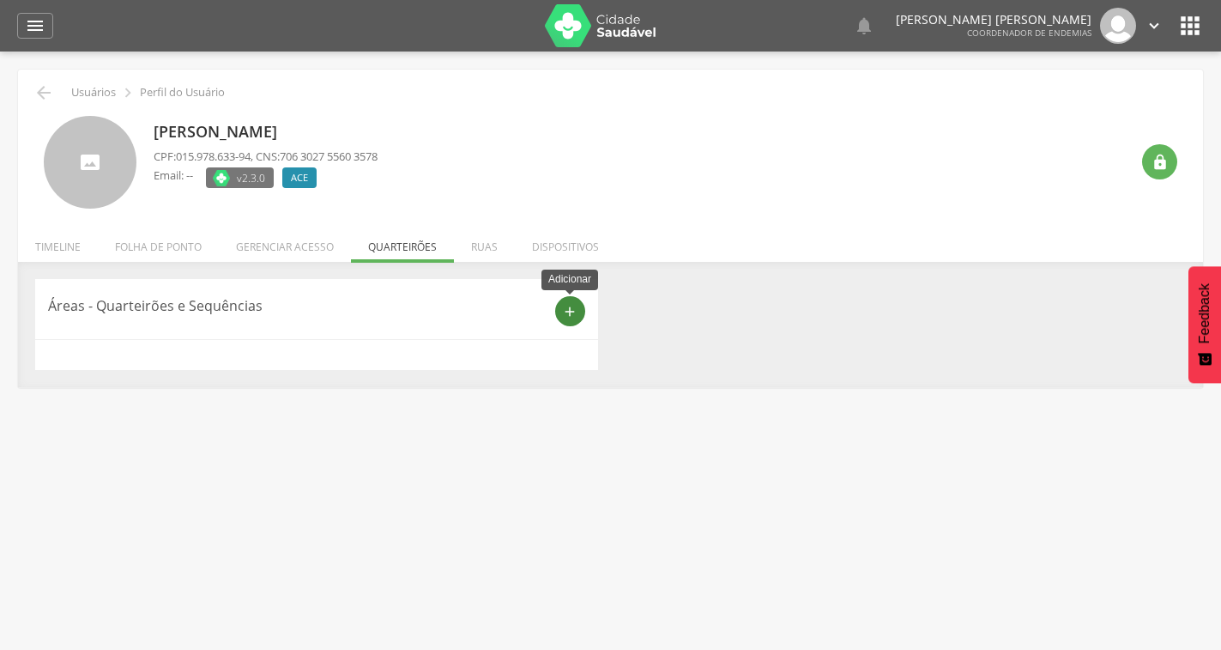
click at [570, 307] on icon "add" at bounding box center [569, 311] width 15 height 15
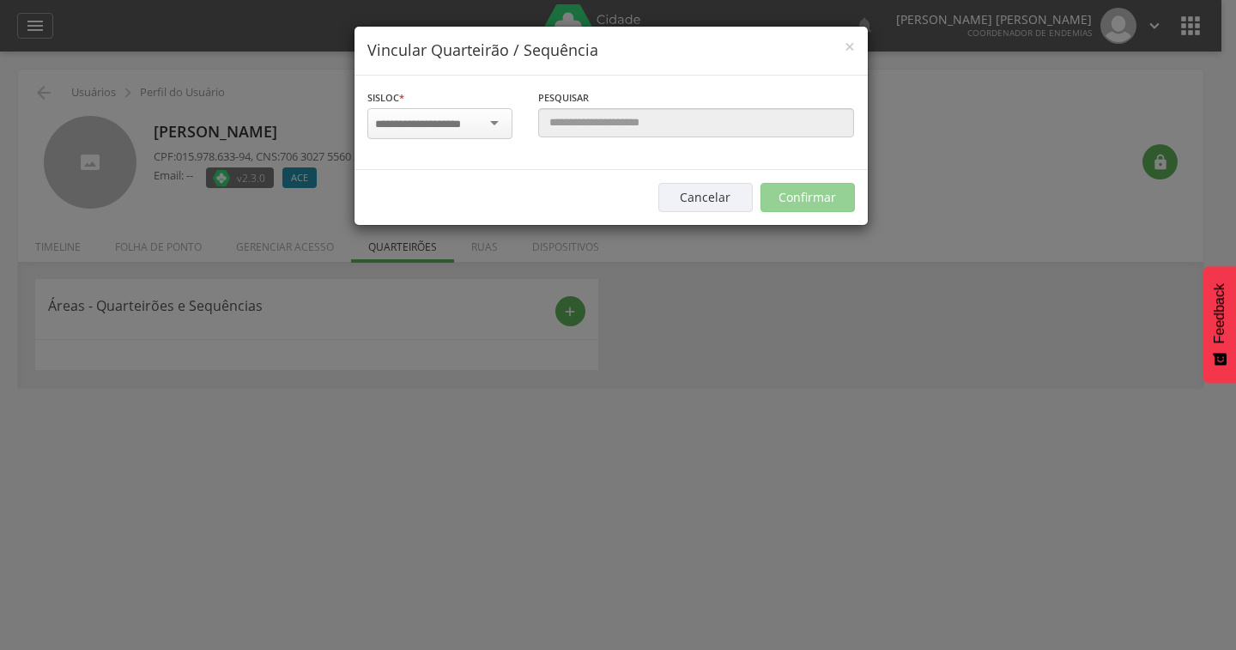
click at [470, 124] on input "select-one" at bounding box center [429, 124] width 108 height 15
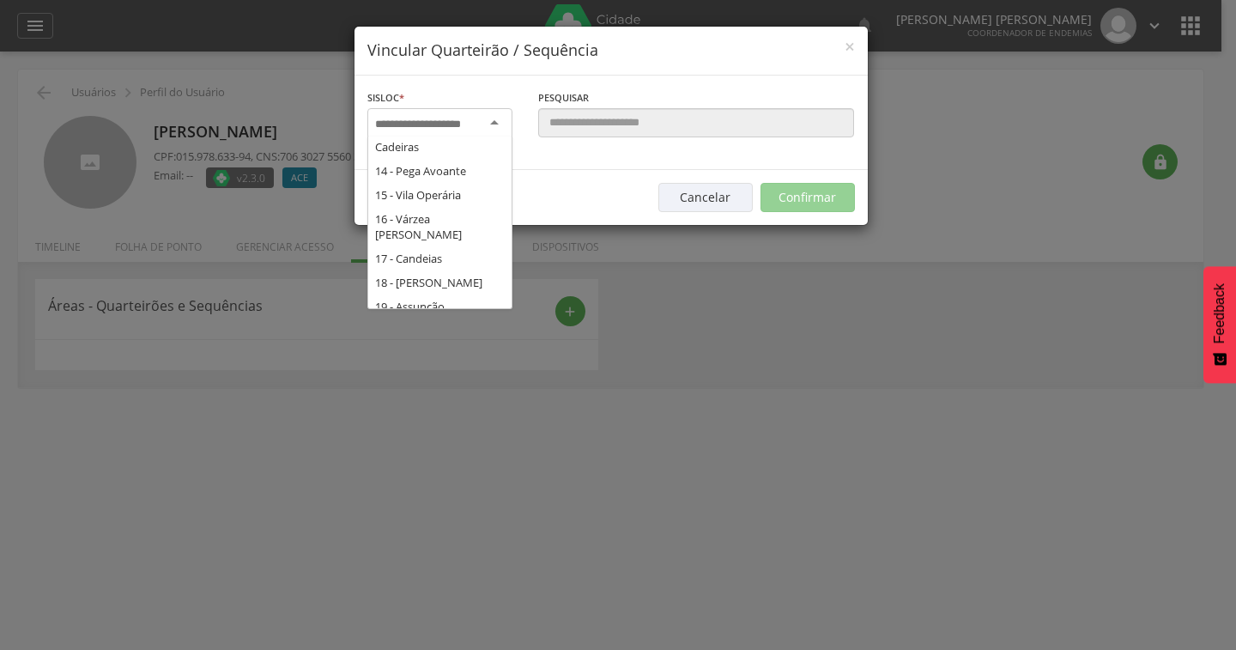
scroll to position [343, 0]
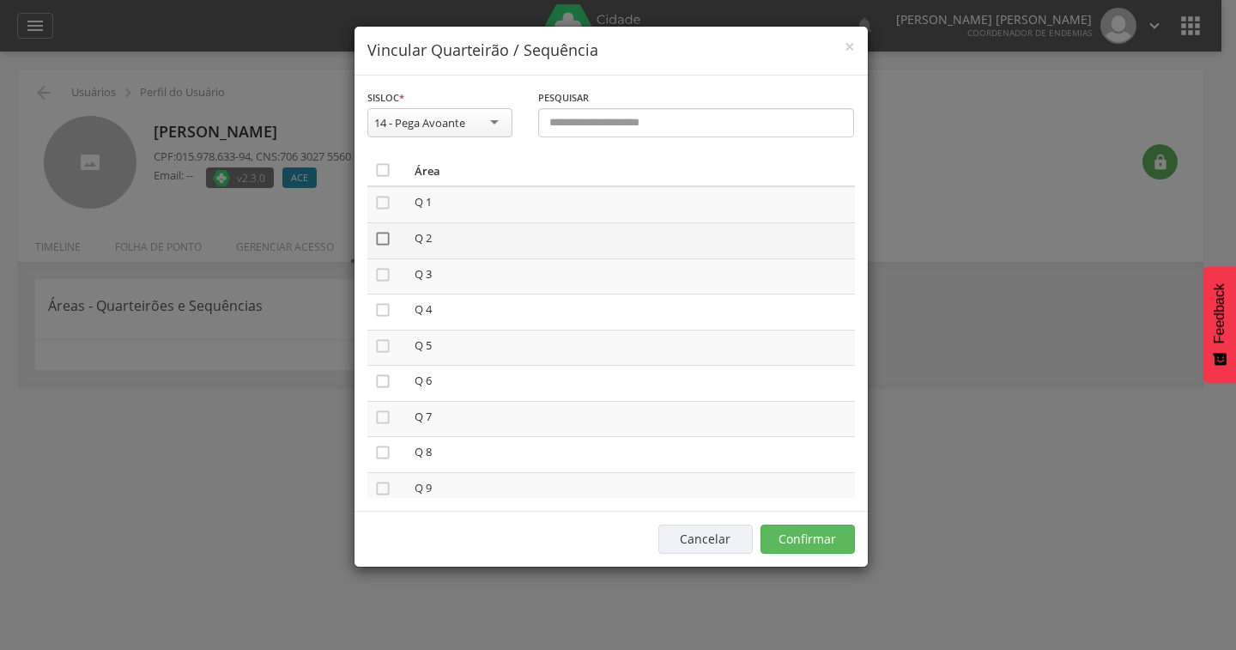
click at [376, 233] on icon "" at bounding box center [382, 238] width 17 height 17
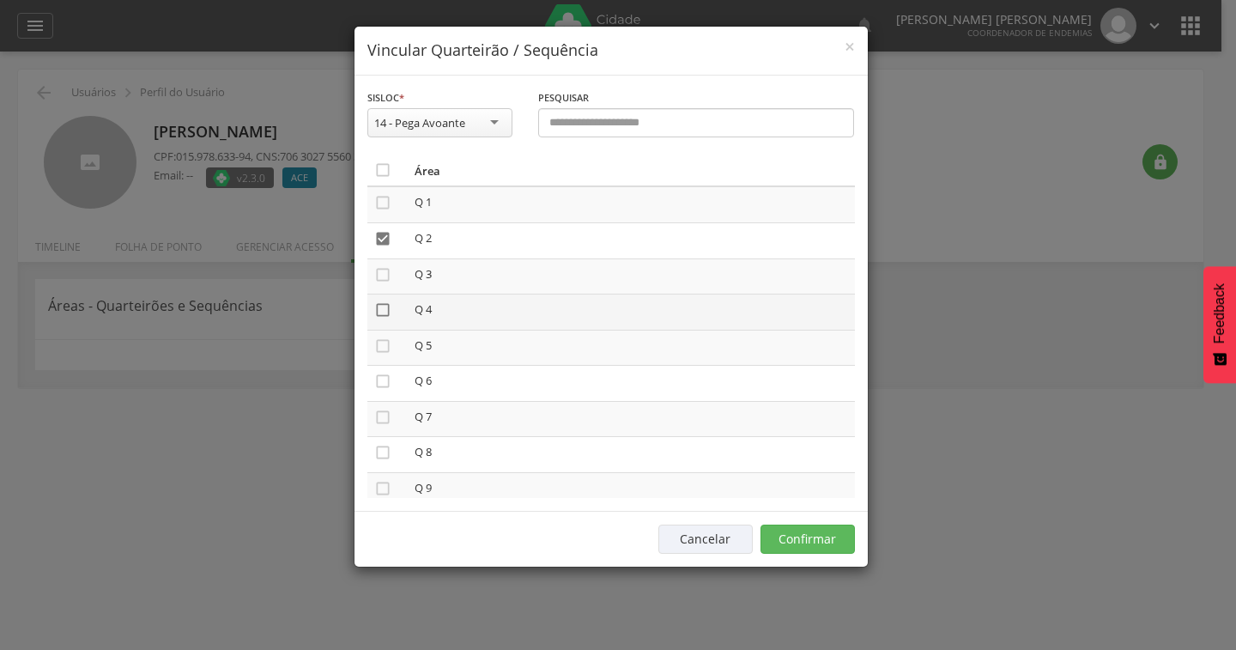
click at [381, 312] on icon "" at bounding box center [382, 309] width 17 height 17
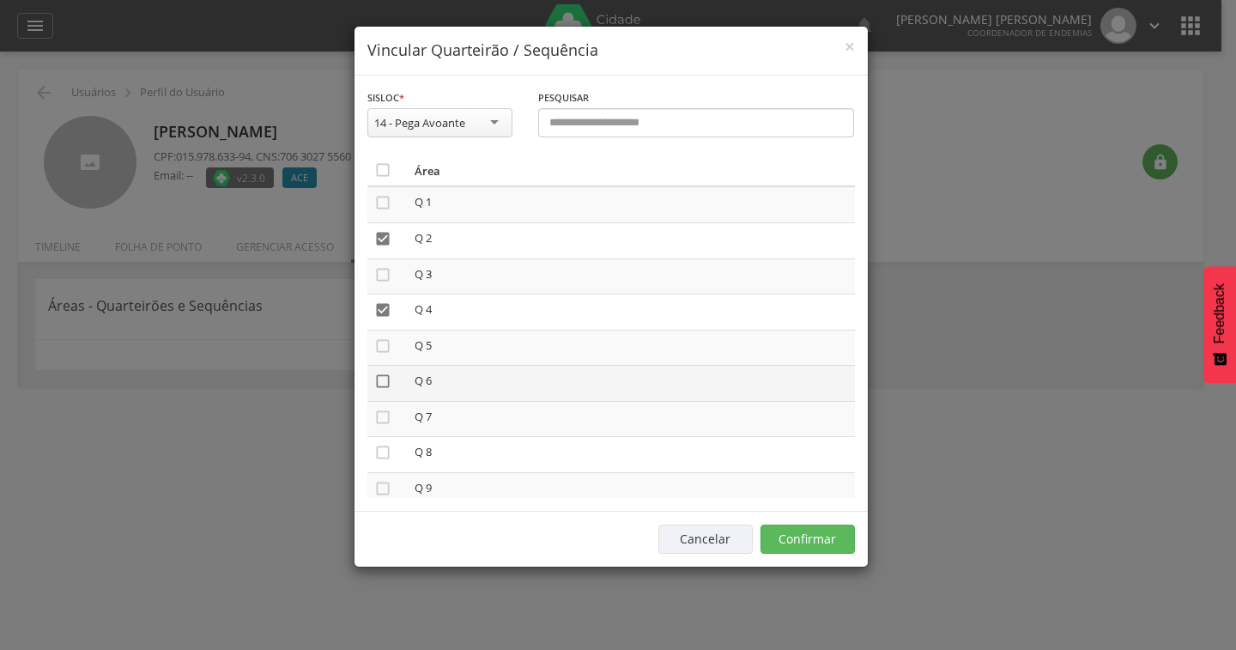
click at [378, 380] on icon "" at bounding box center [382, 381] width 17 height 17
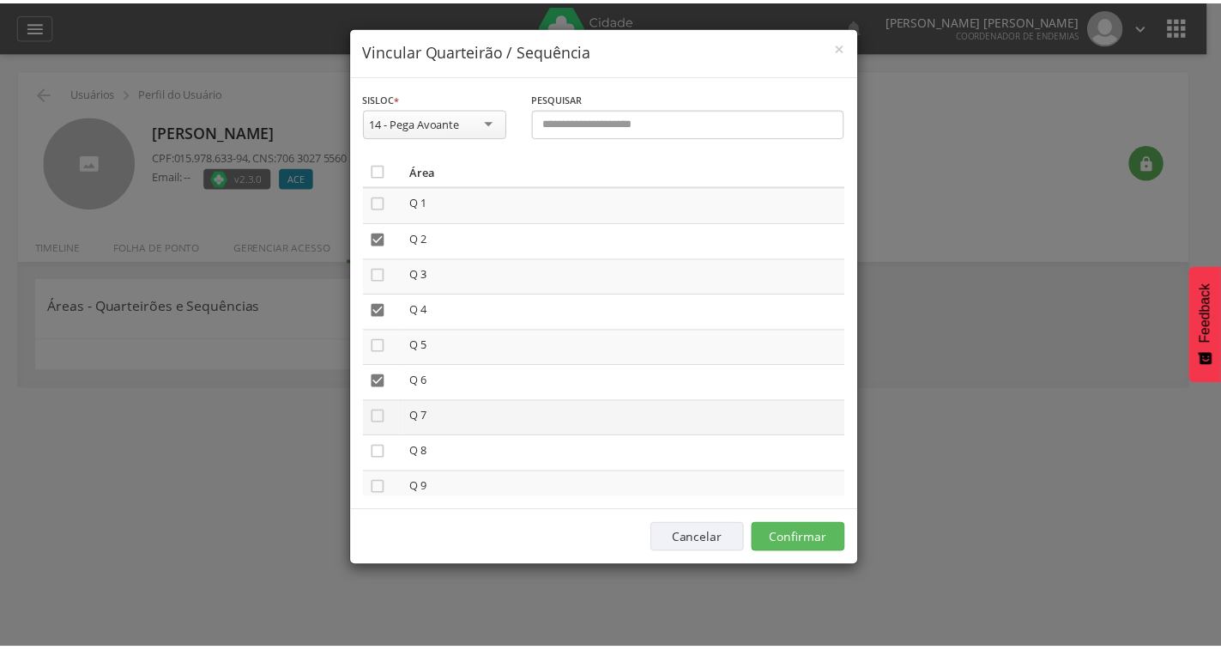
scroll to position [86, 0]
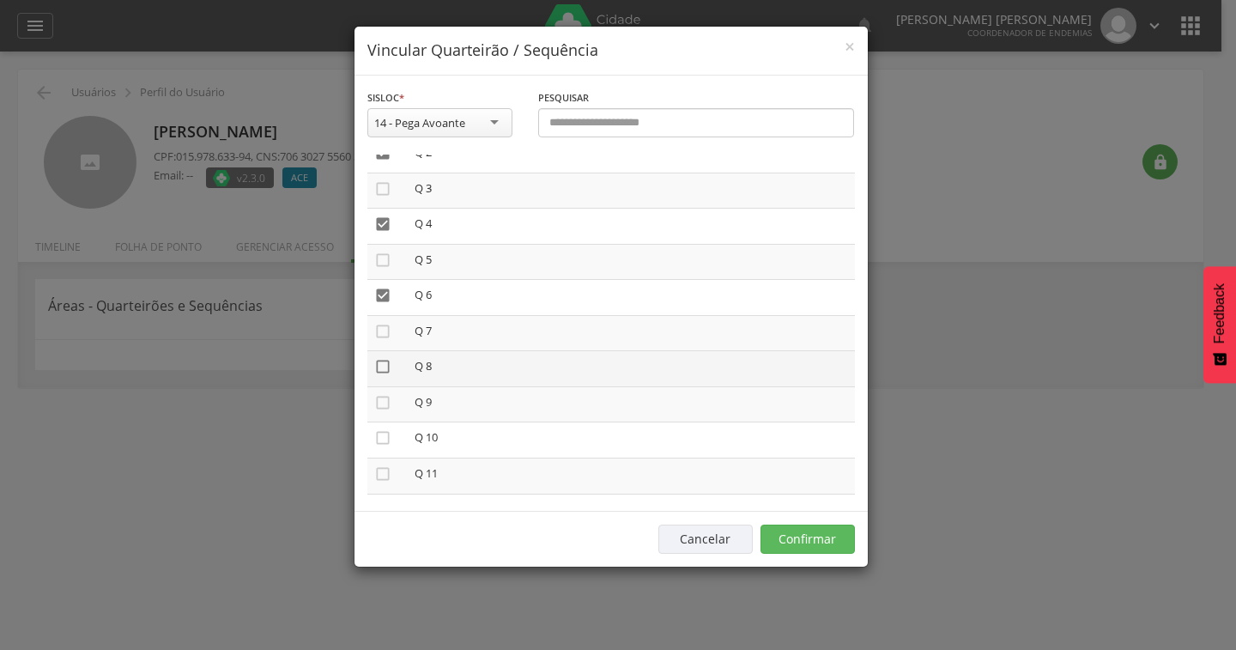
click at [381, 370] on icon "" at bounding box center [382, 366] width 17 height 17
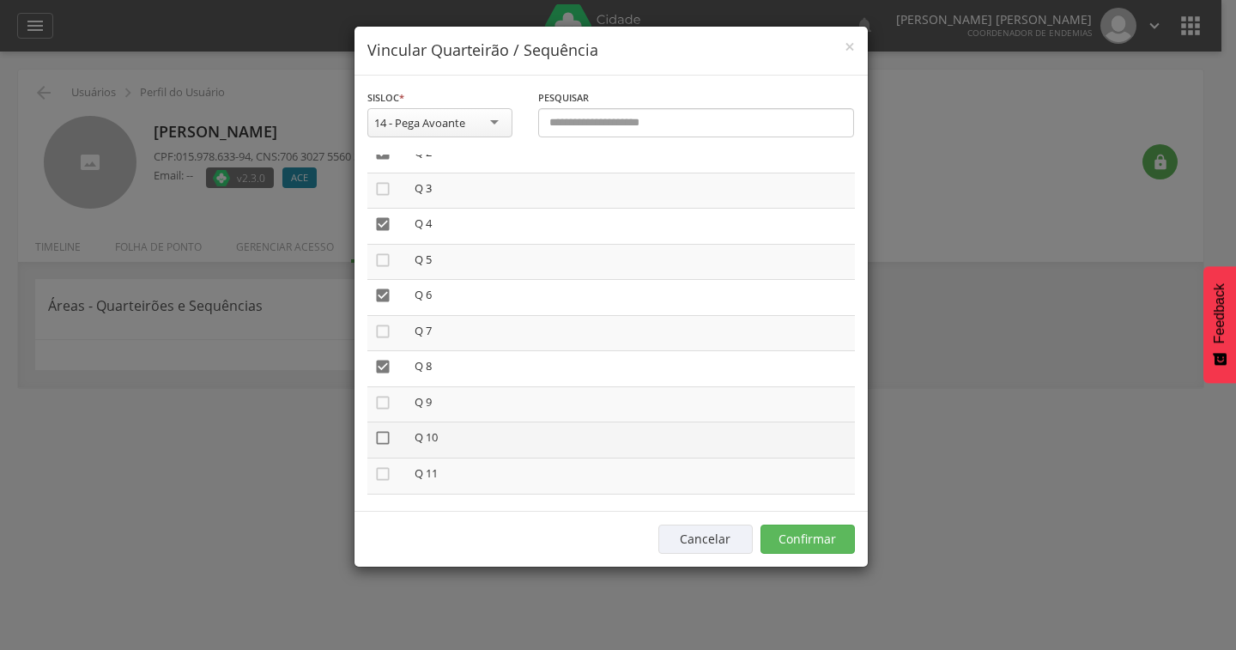
click at [389, 438] on icon "" at bounding box center [382, 437] width 17 height 17
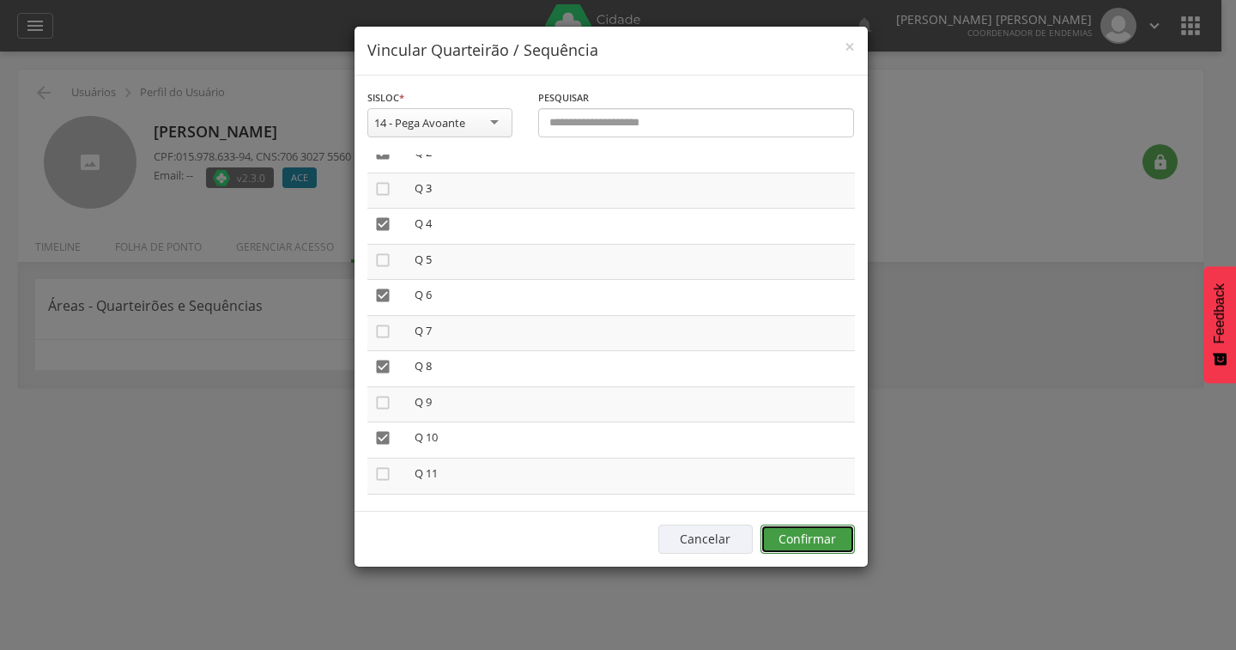
click at [824, 536] on button "Confirmar" at bounding box center [808, 538] width 94 height 29
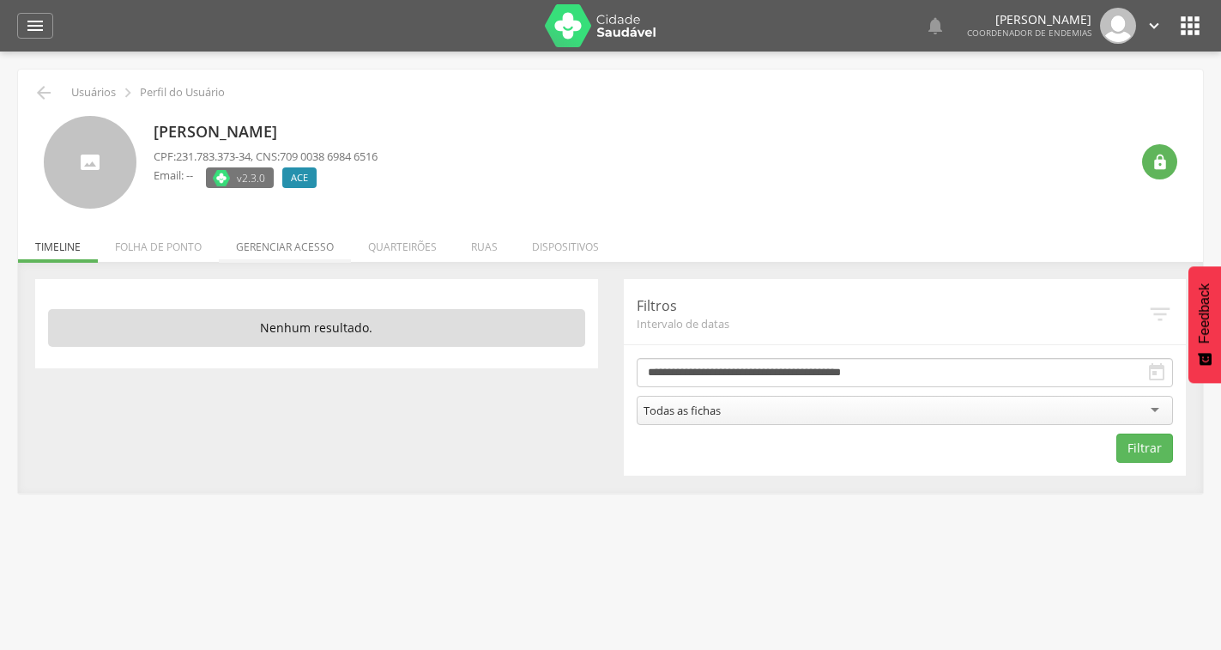
click at [300, 253] on li "Gerenciar acesso" at bounding box center [285, 242] width 132 height 40
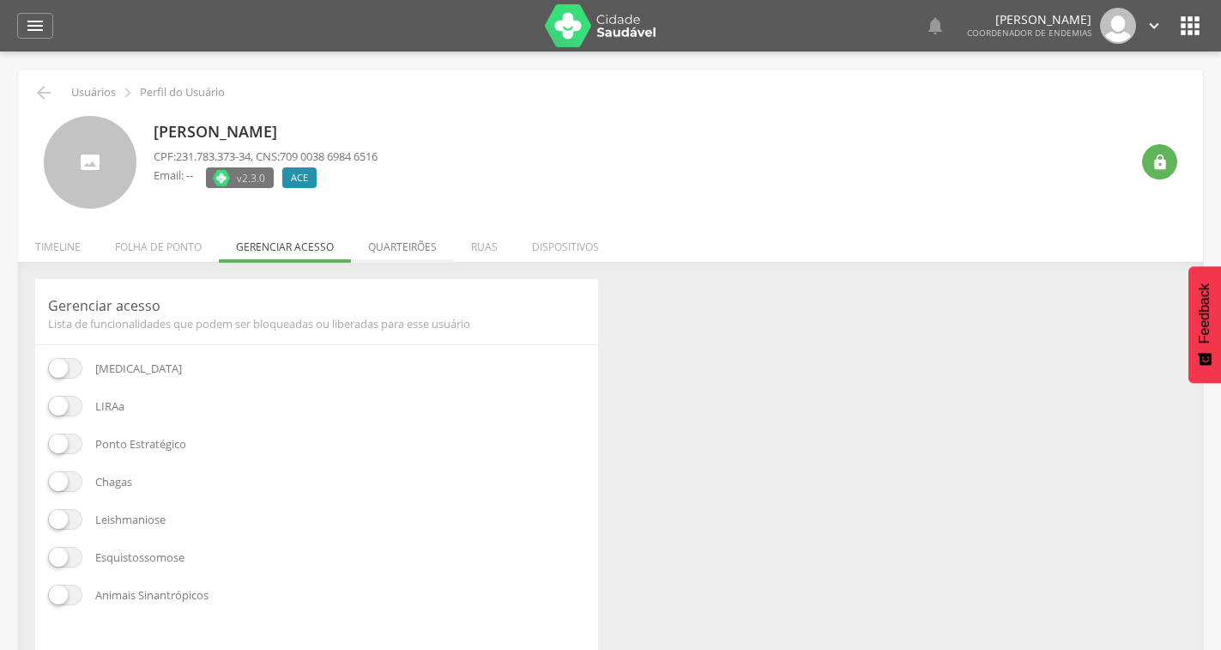
click at [388, 254] on li "Quarteirões" at bounding box center [402, 242] width 103 height 40
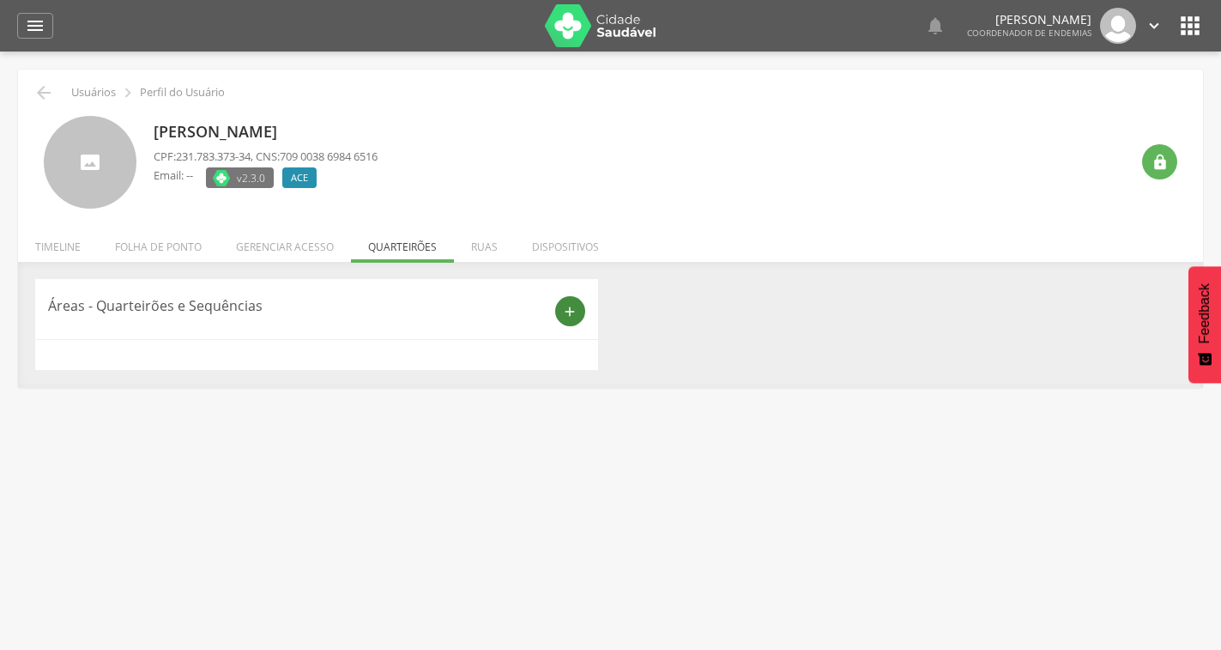
click at [560, 307] on div "add" at bounding box center [570, 311] width 30 height 30
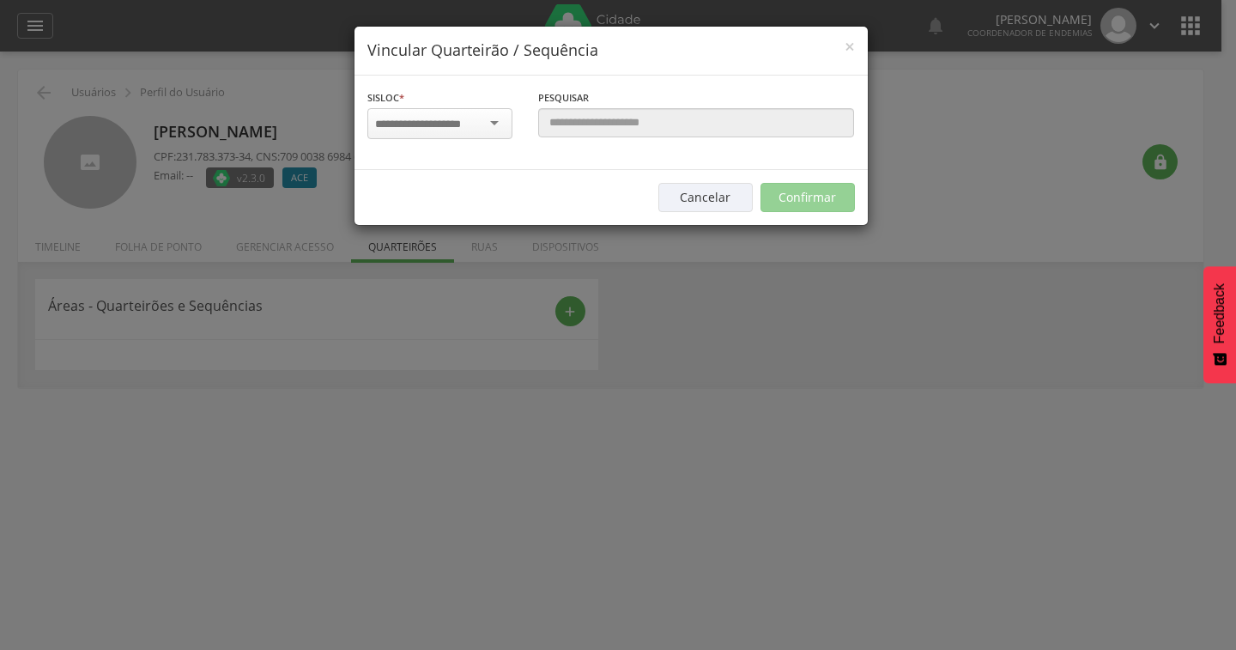
click at [482, 120] on input "select-one" at bounding box center [429, 124] width 108 height 15
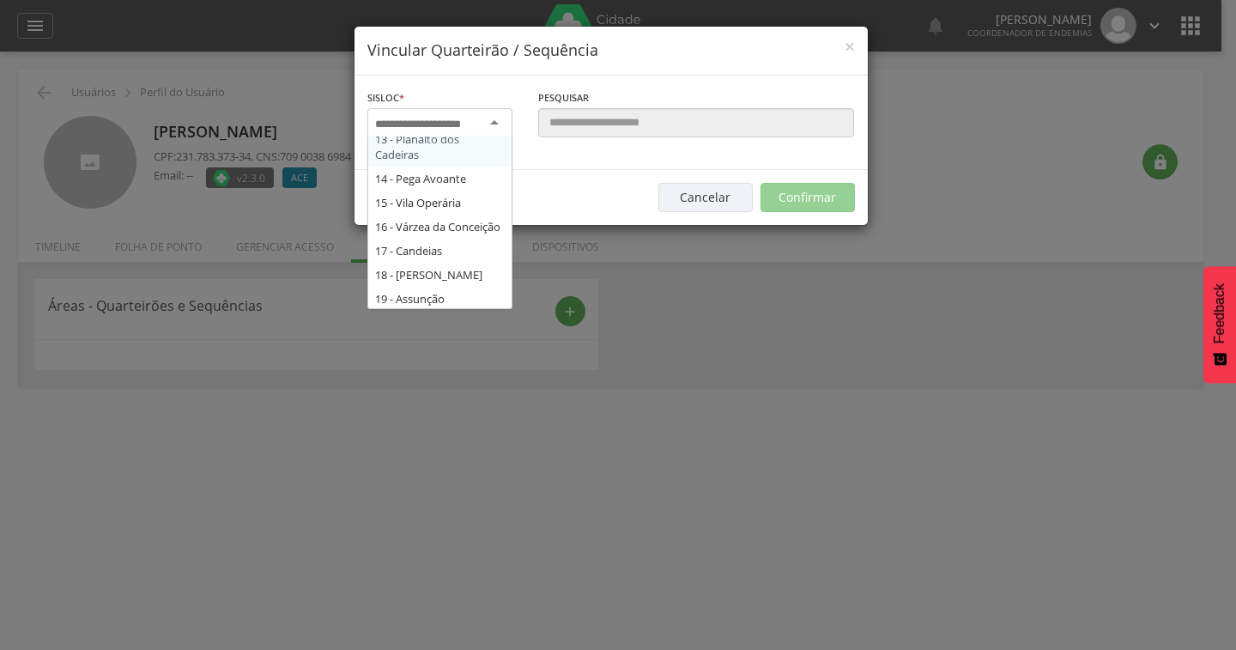
scroll to position [343, 0]
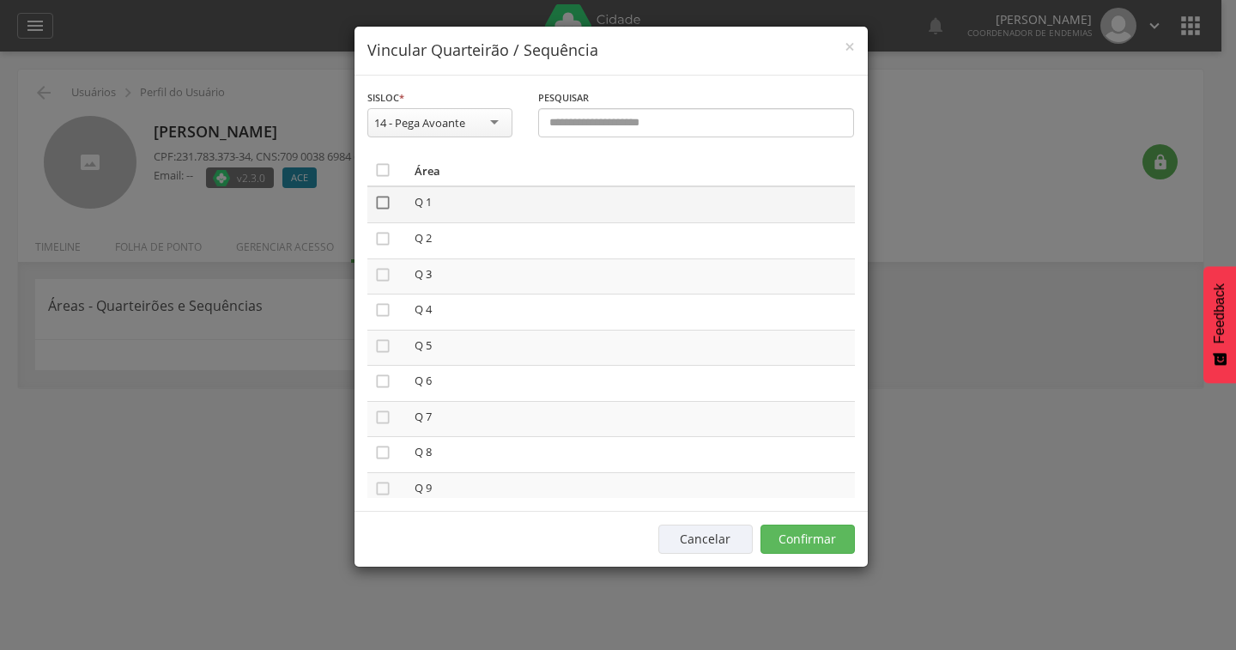
click at [387, 196] on icon "" at bounding box center [382, 202] width 17 height 17
click at [387, 272] on icon "" at bounding box center [382, 274] width 17 height 17
click at [374, 350] on icon "" at bounding box center [382, 345] width 17 height 17
click at [378, 421] on icon "" at bounding box center [382, 417] width 17 height 17
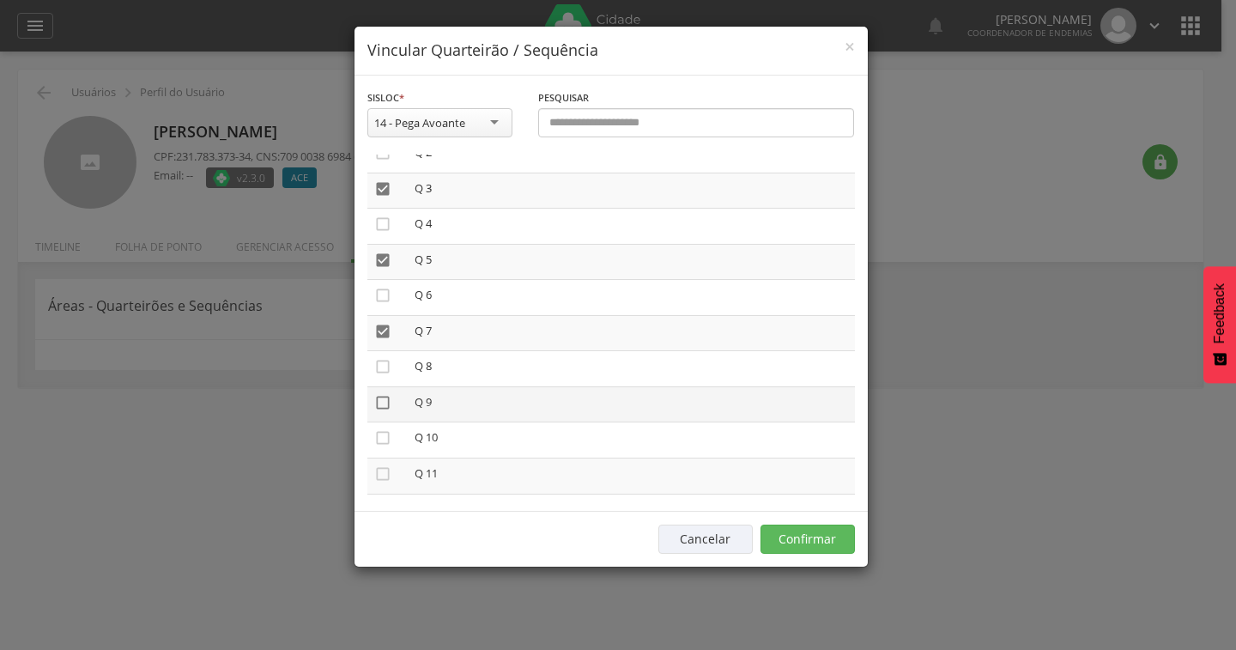
click at [386, 400] on icon "" at bounding box center [382, 402] width 17 height 17
click at [388, 470] on icon "" at bounding box center [382, 473] width 17 height 17
click at [379, 415] on icon "" at bounding box center [382, 409] width 17 height 17
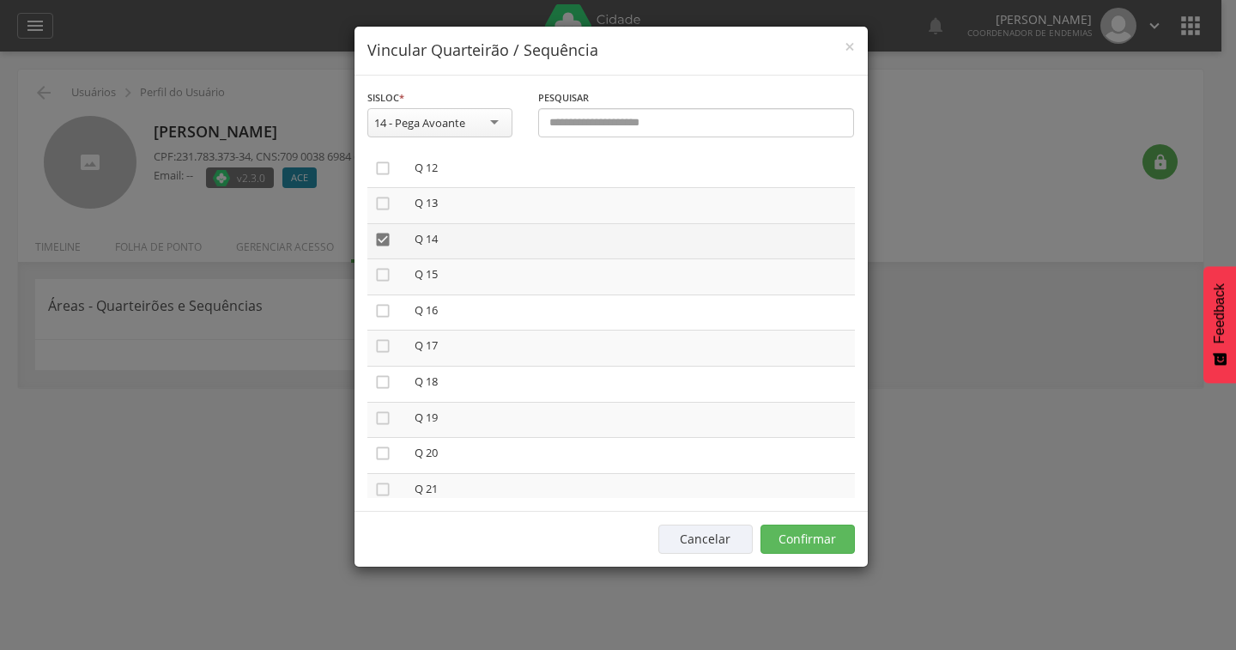
scroll to position [429, 0]
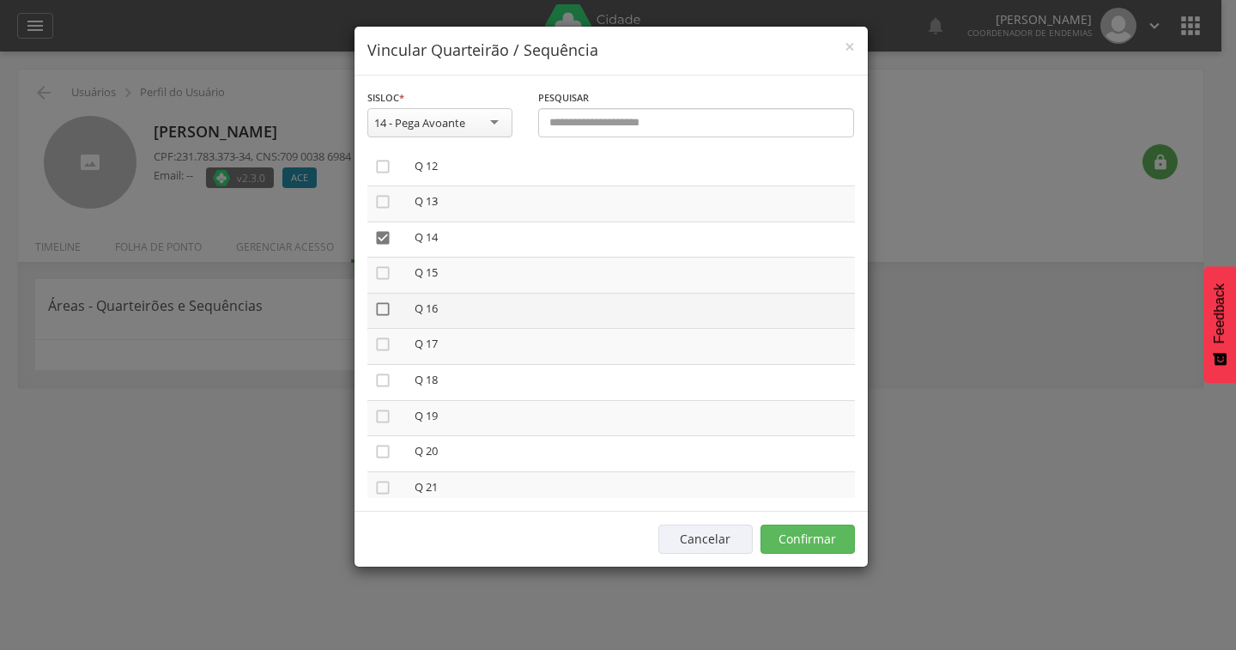
click at [386, 310] on icon "" at bounding box center [382, 308] width 17 height 17
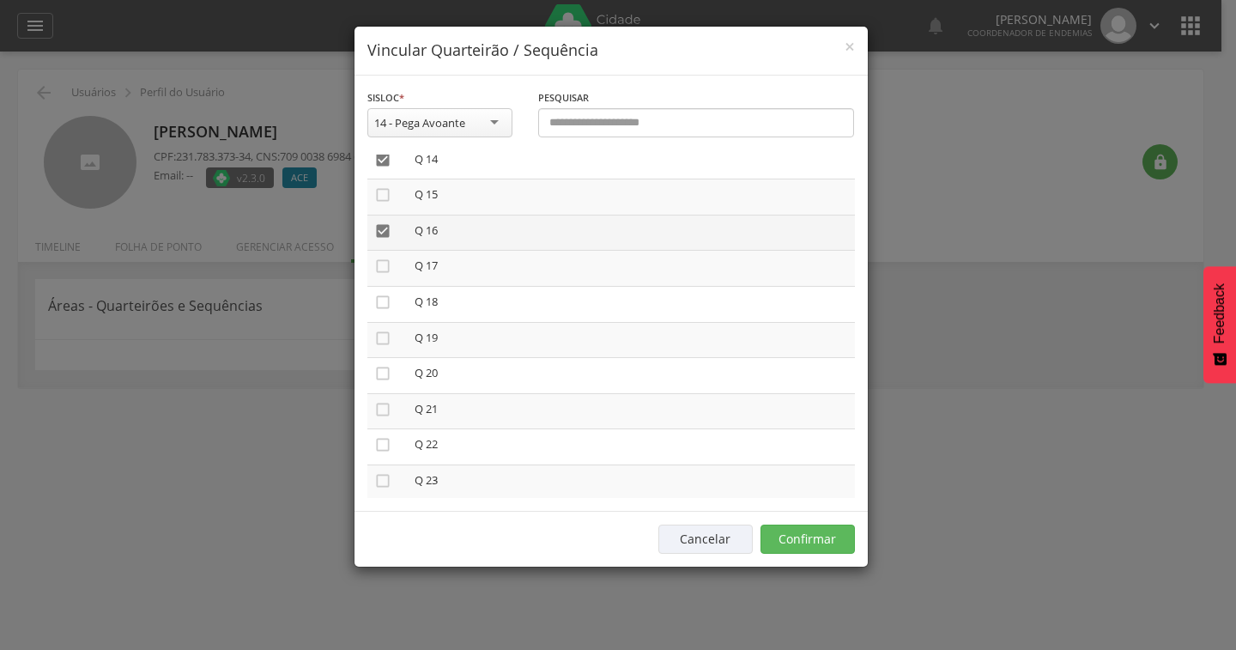
scroll to position [597, 0]
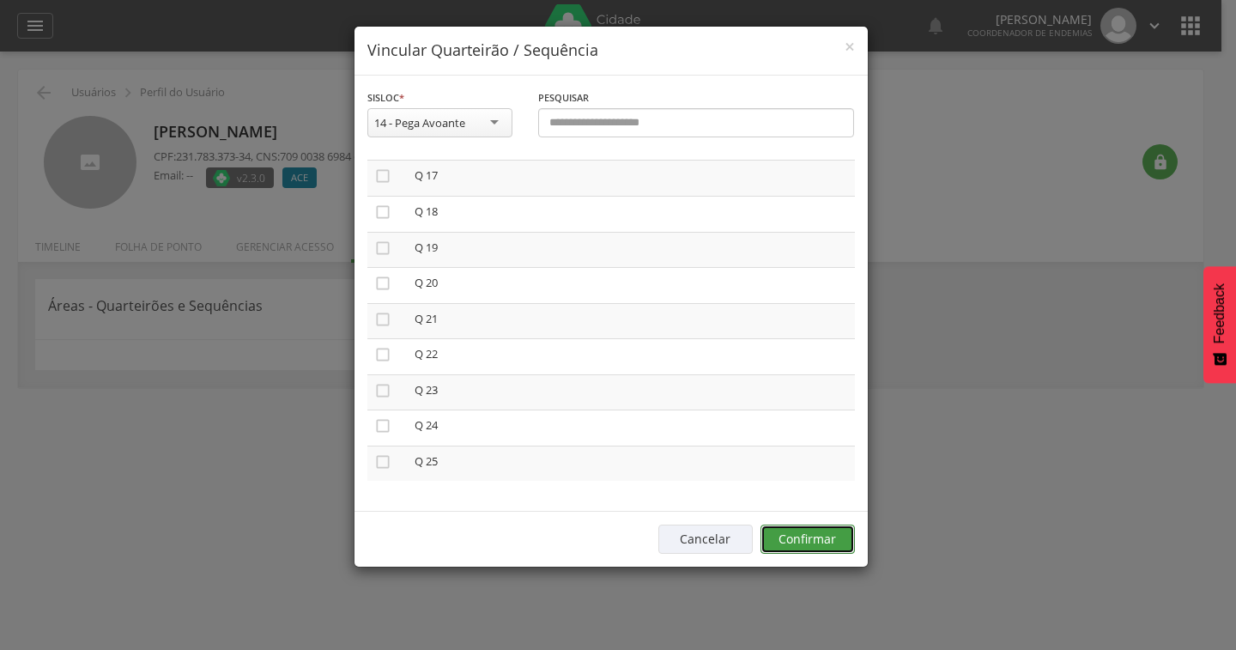
click at [832, 532] on button "Confirmar" at bounding box center [808, 538] width 94 height 29
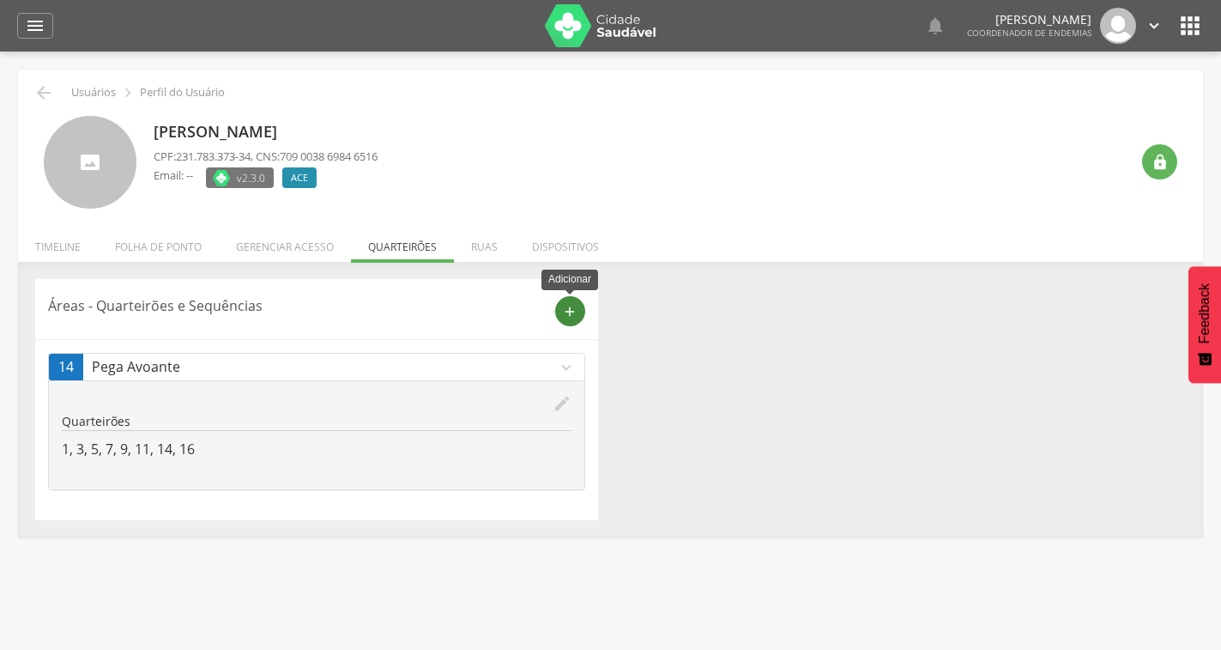
click at [561, 301] on div "add" at bounding box center [570, 311] width 30 height 30
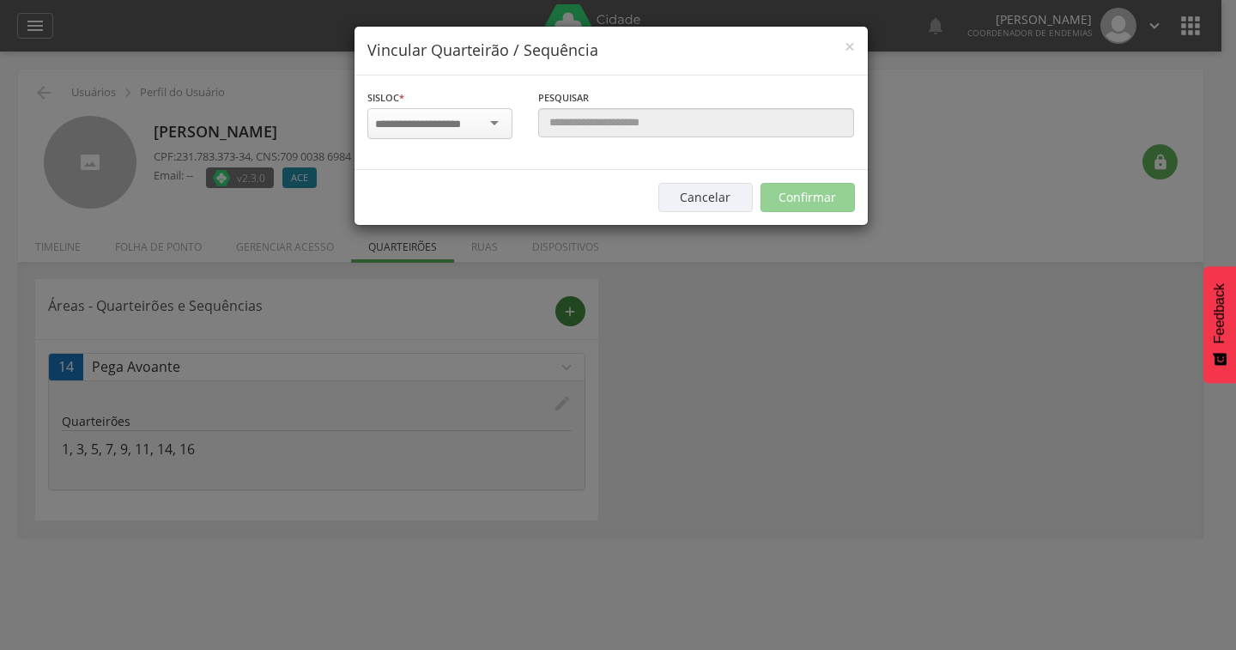
scroll to position [0, 0]
click at [491, 130] on div at bounding box center [439, 123] width 145 height 31
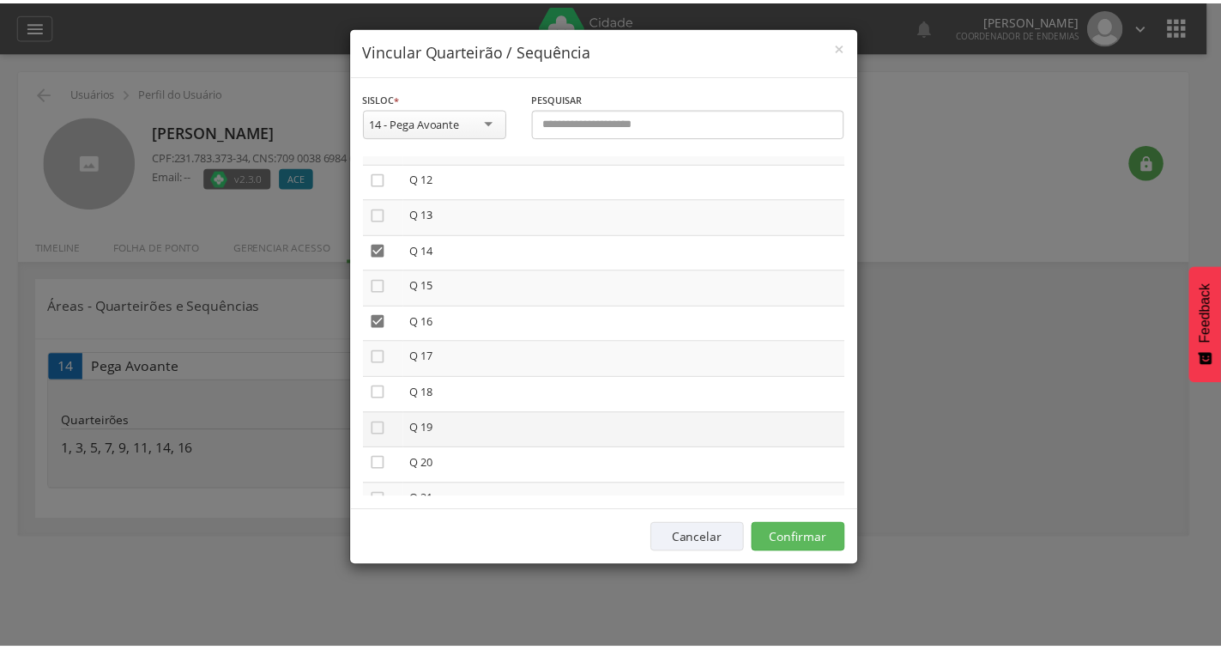
scroll to position [429, 0]
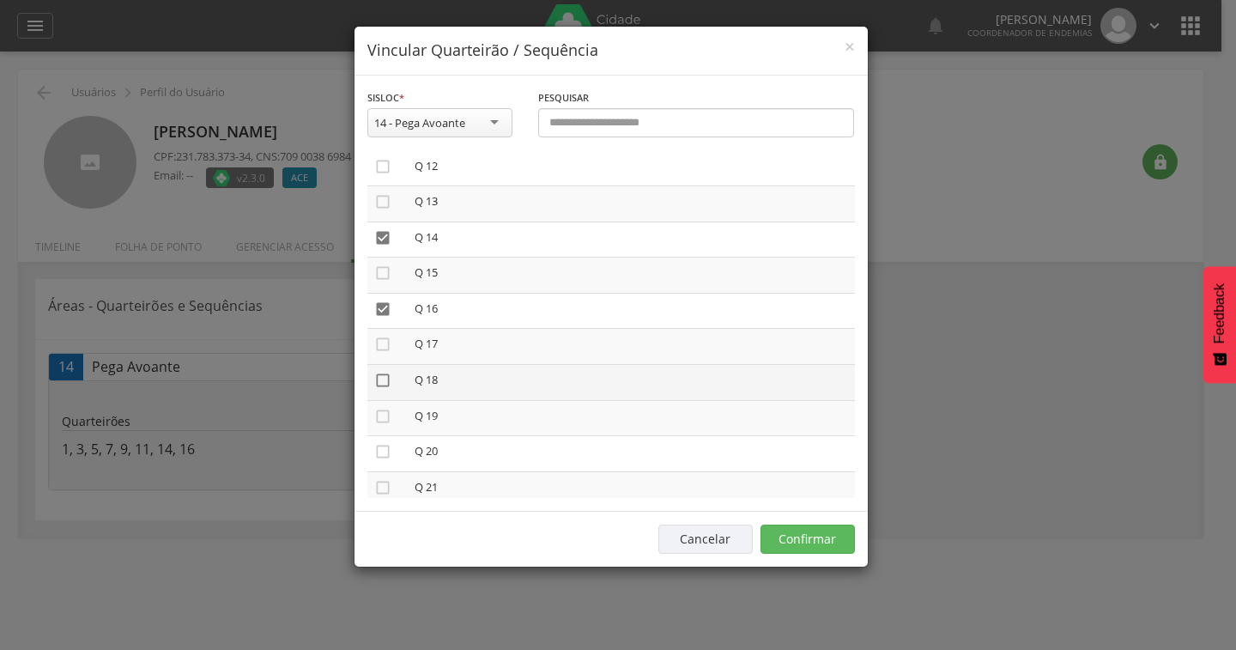
click at [386, 376] on icon "" at bounding box center [382, 380] width 17 height 17
click at [823, 537] on button "Confirmar" at bounding box center [808, 538] width 94 height 29
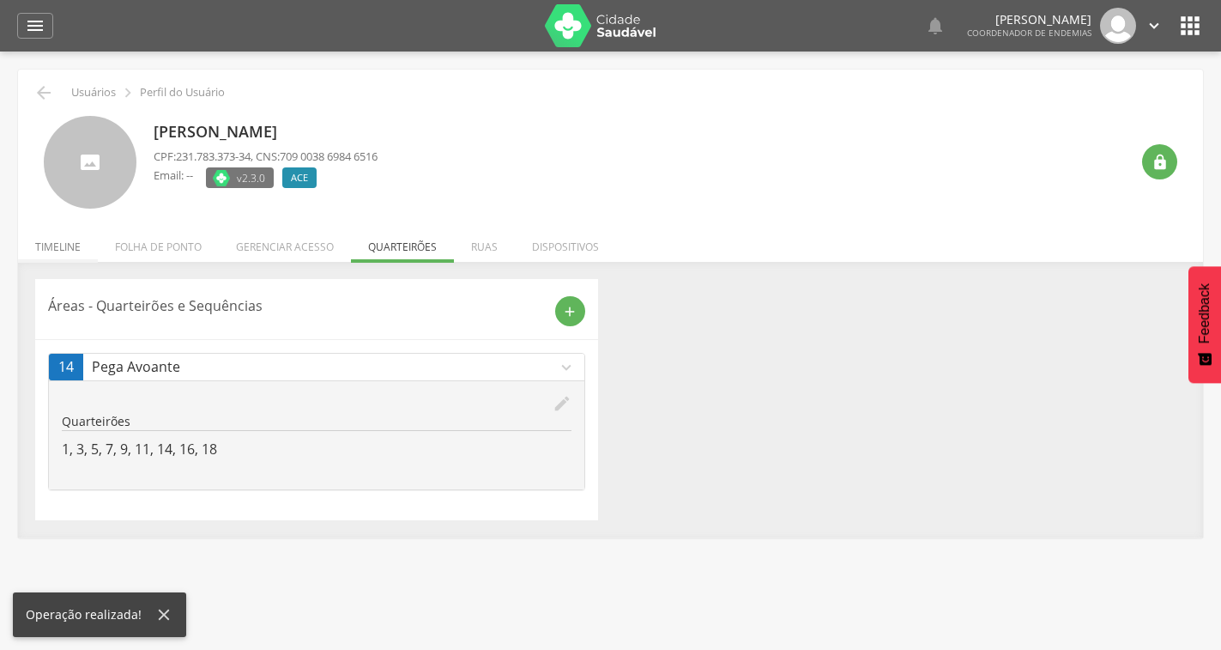
click at [43, 243] on li "Timeline" at bounding box center [58, 242] width 80 height 40
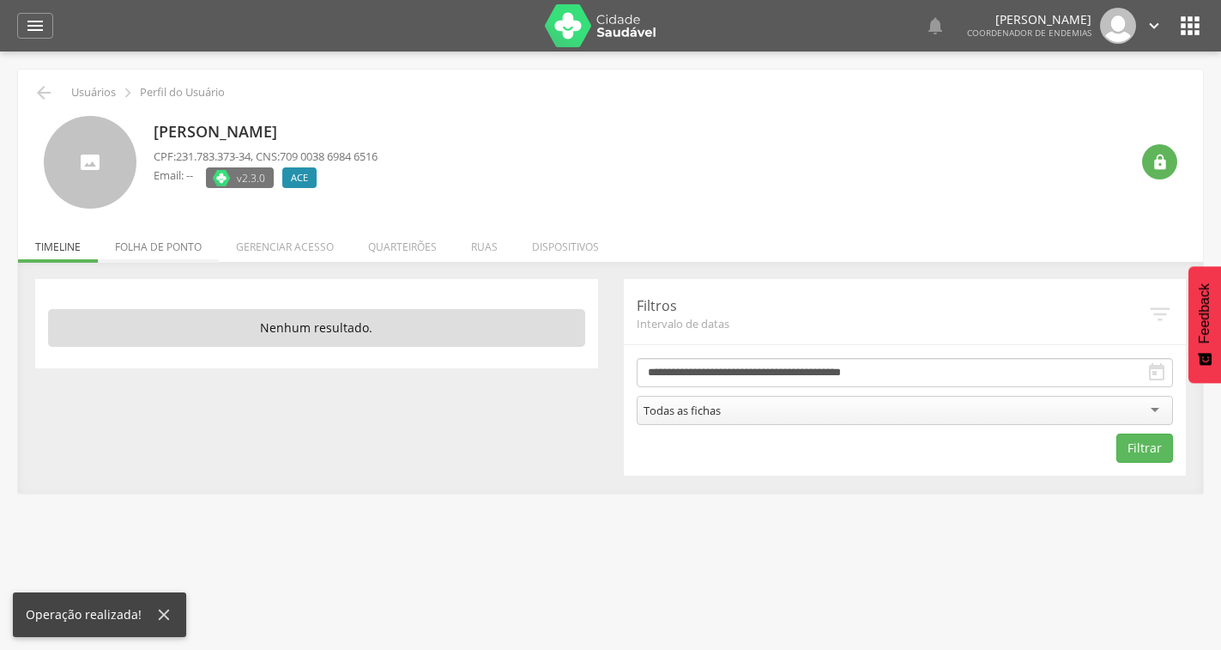
click at [159, 252] on li "Folha de ponto" at bounding box center [158, 242] width 121 height 40
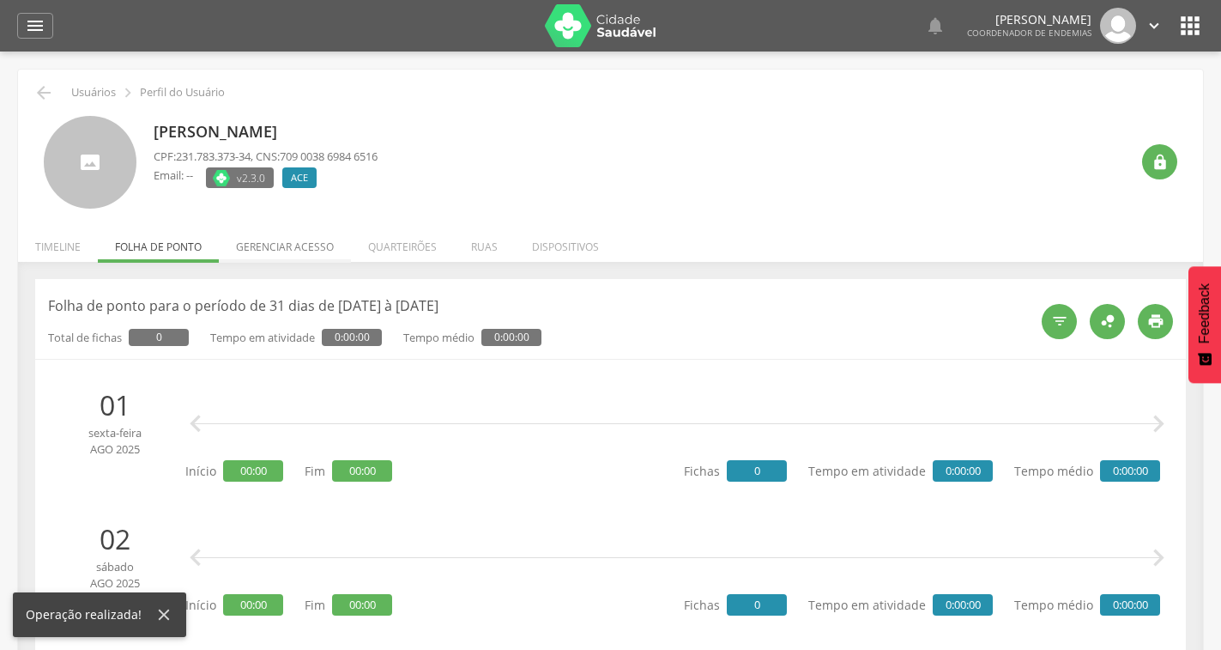
click at [282, 243] on li "Gerenciar acesso" at bounding box center [285, 242] width 132 height 40
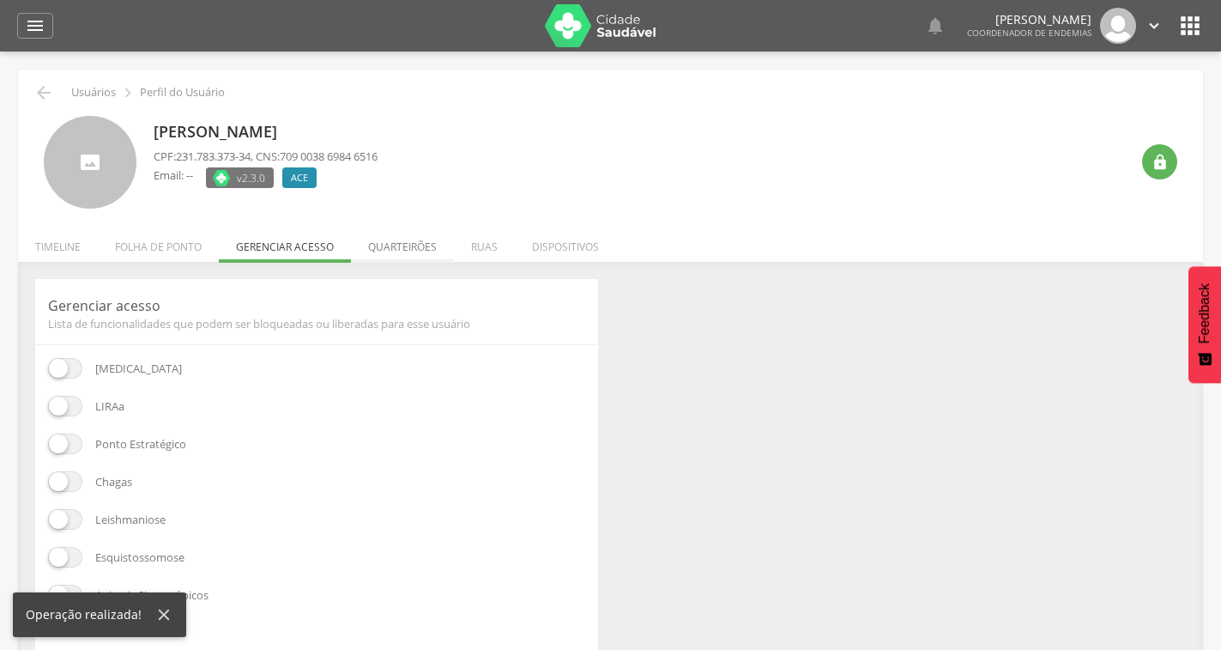
click at [441, 238] on li "Quarteirões" at bounding box center [402, 242] width 103 height 40
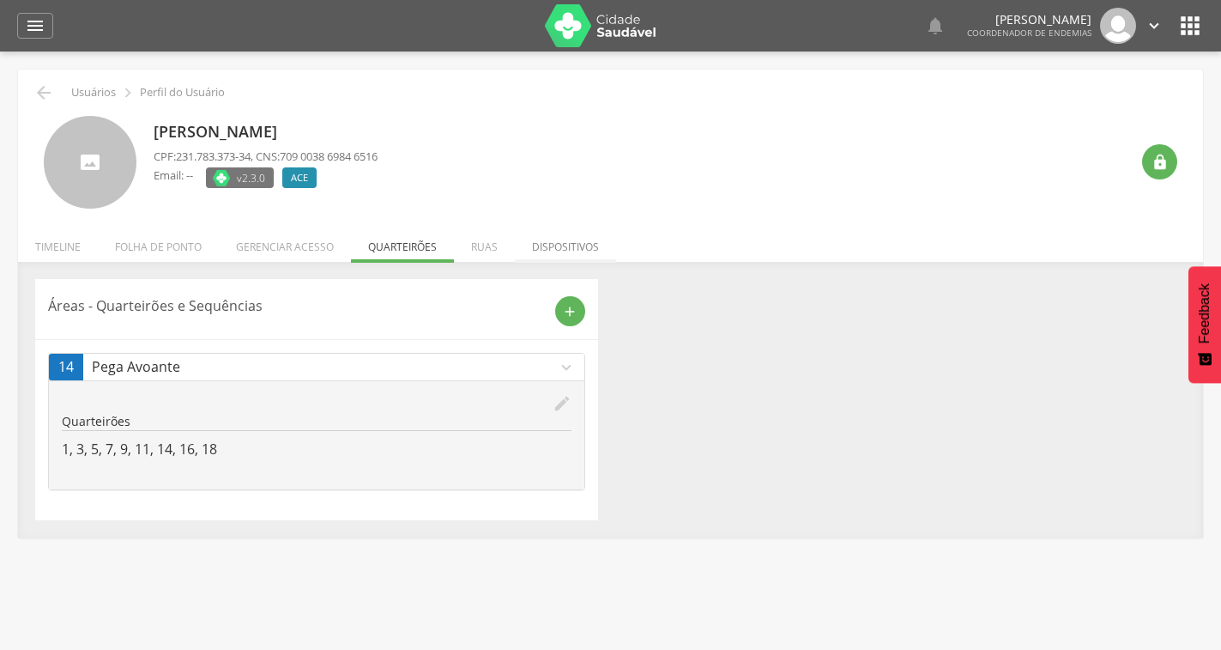
click at [549, 247] on li "Dispositivos" at bounding box center [565, 242] width 101 height 40
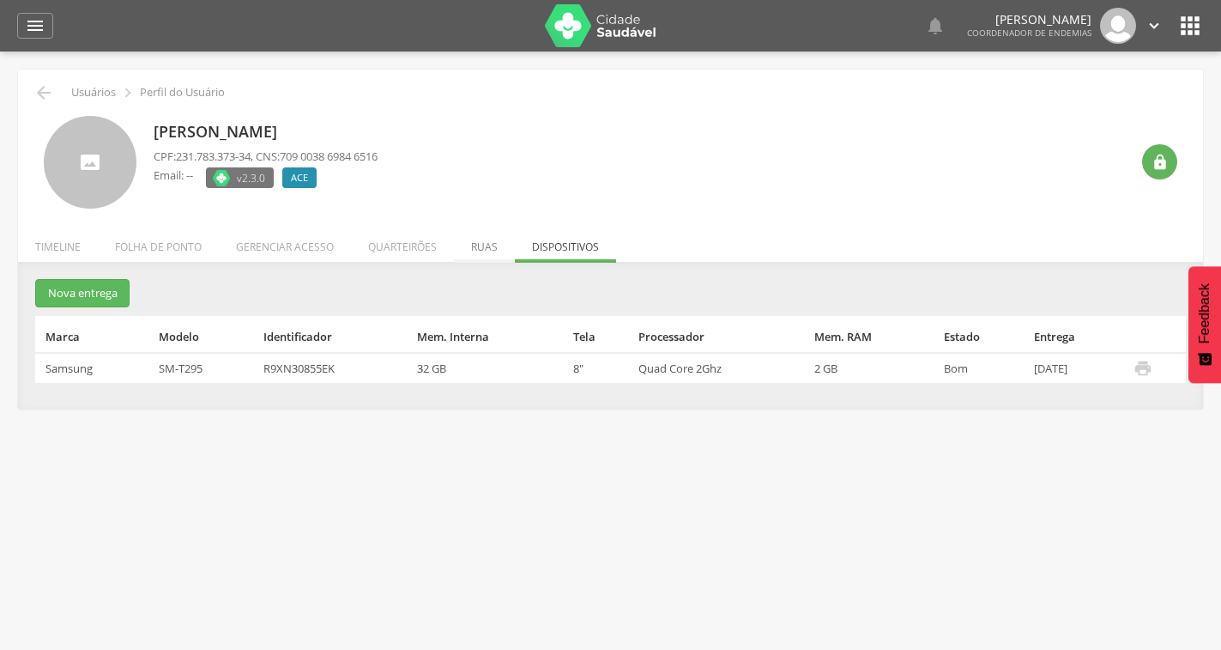
click at [488, 247] on li "Ruas" at bounding box center [484, 242] width 61 height 40
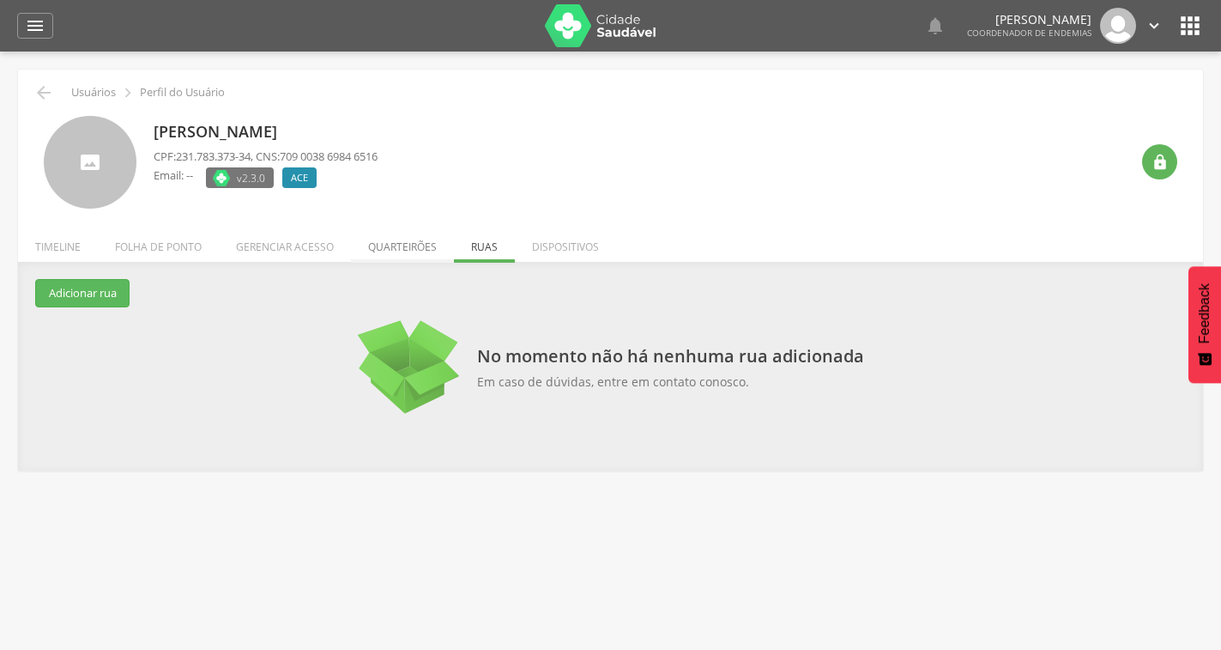
click at [412, 250] on li "Quarteirões" at bounding box center [402, 242] width 103 height 40
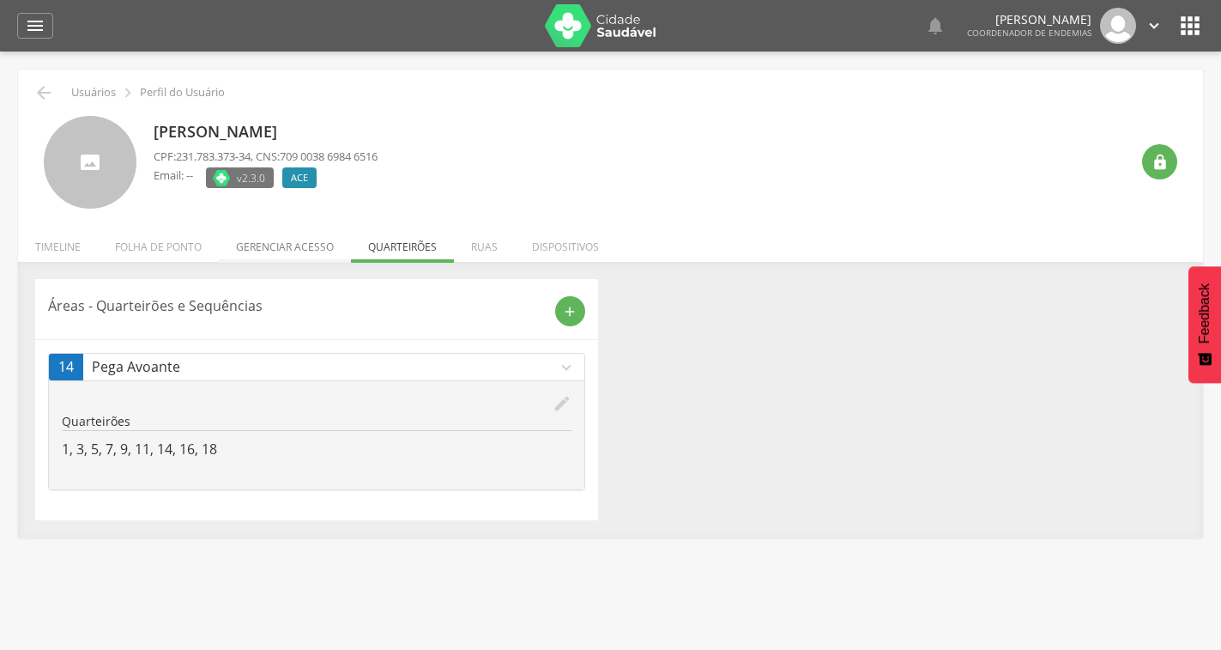
click at [309, 248] on li "Gerenciar acesso" at bounding box center [285, 242] width 132 height 40
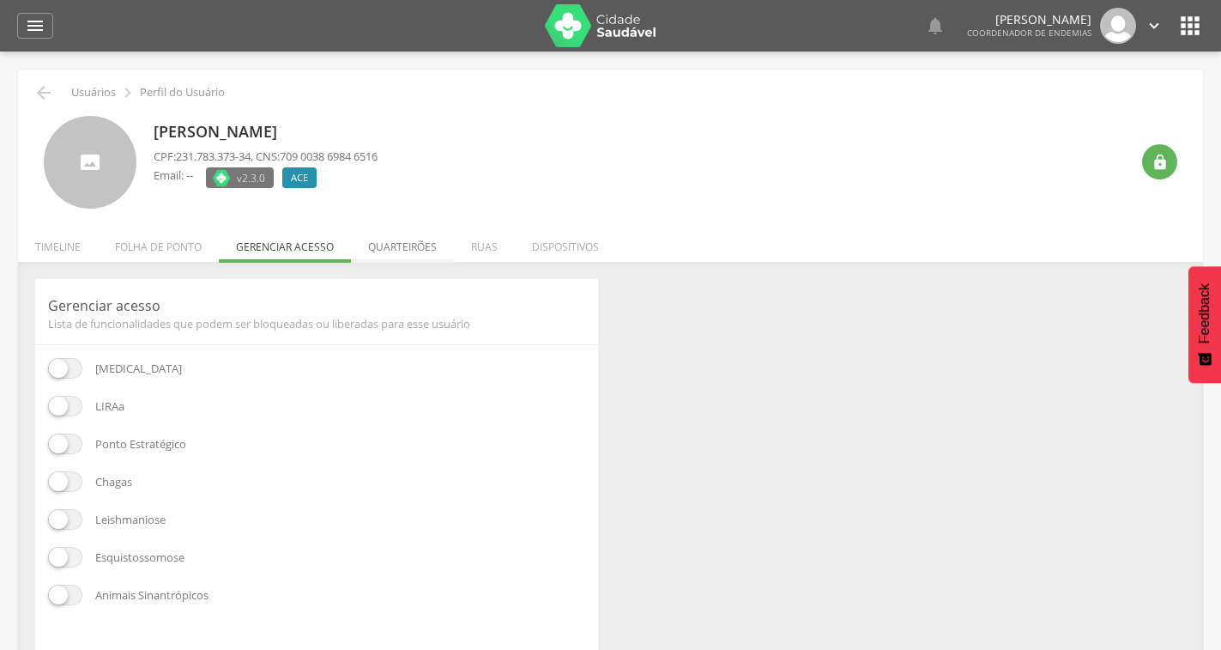
click at [390, 243] on li "Quarteirões" at bounding box center [402, 242] width 103 height 40
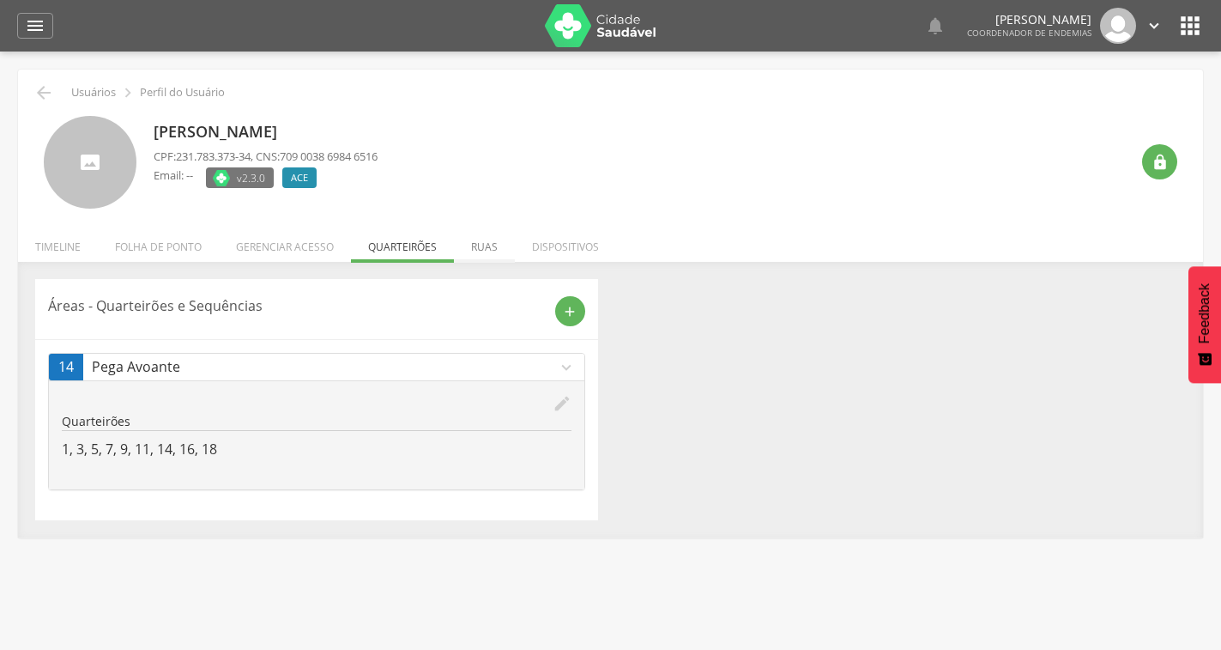
click at [482, 246] on li "Ruas" at bounding box center [484, 242] width 61 height 40
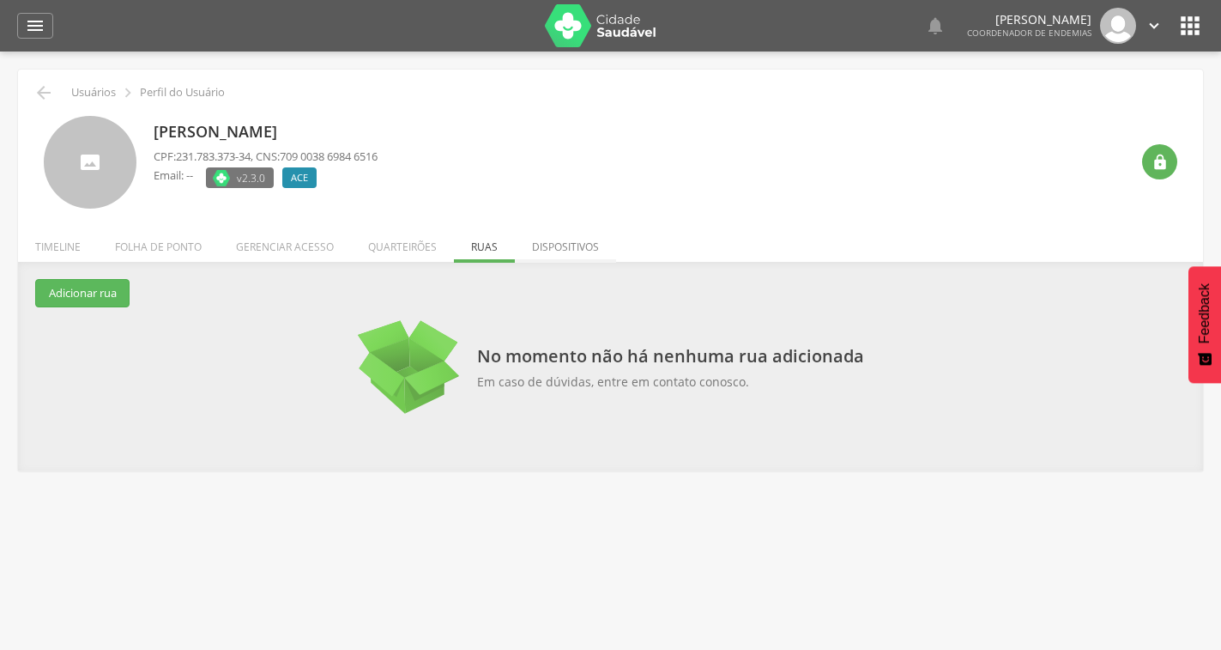
click at [549, 246] on li "Dispositivos" at bounding box center [565, 242] width 101 height 40
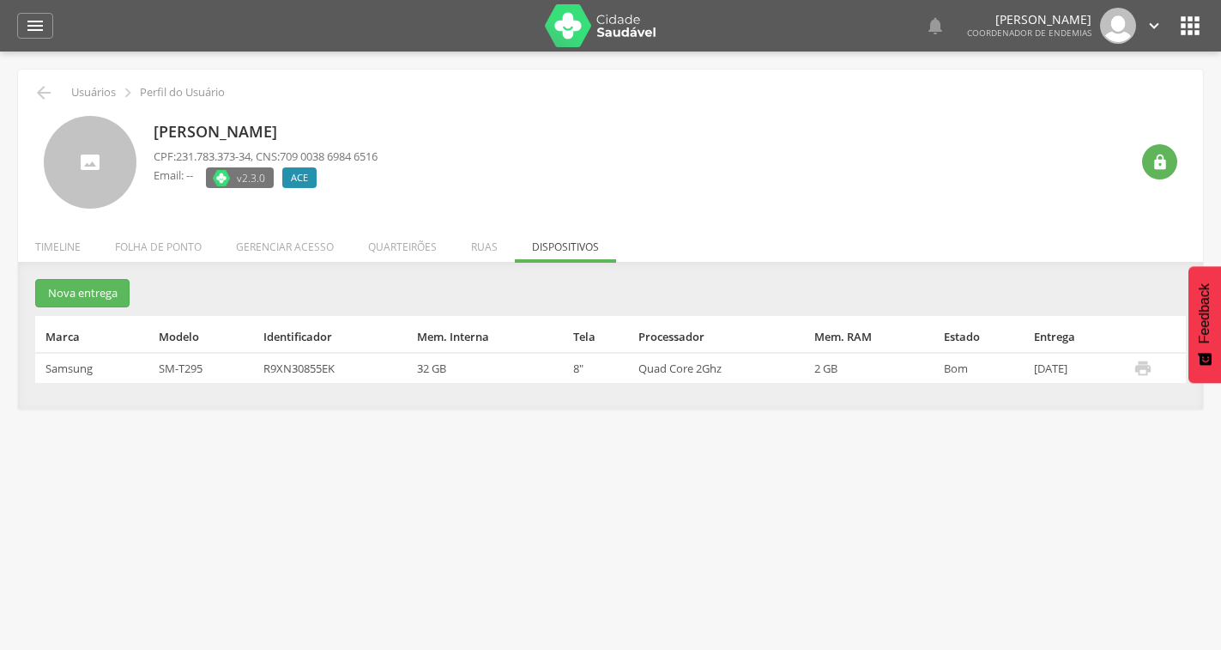
click at [180, 252] on li "Folha de ponto" at bounding box center [158, 242] width 121 height 40
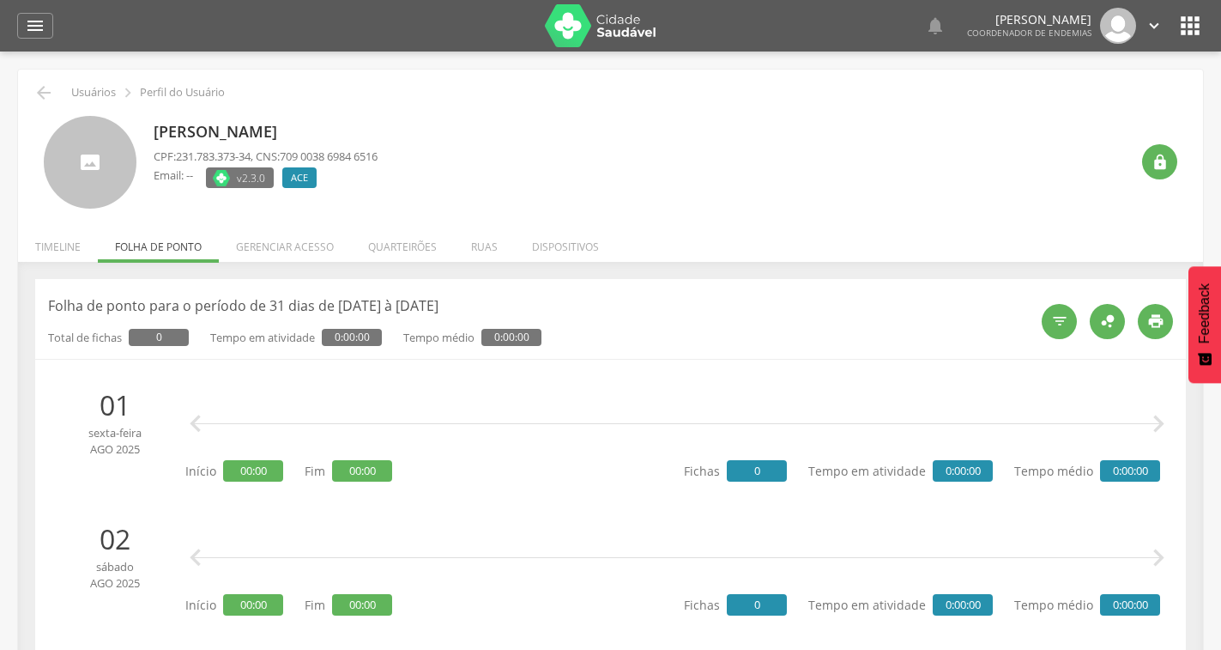
click at [987, 119] on div "[PERSON_NAME] CPF: 231.783.373-34 , CNS: 709 0038 6984 6516 Email: -- v2.3.0 AC…" at bounding box center [642, 163] width 976 height 94
